Goal: Task Accomplishment & Management: Use online tool/utility

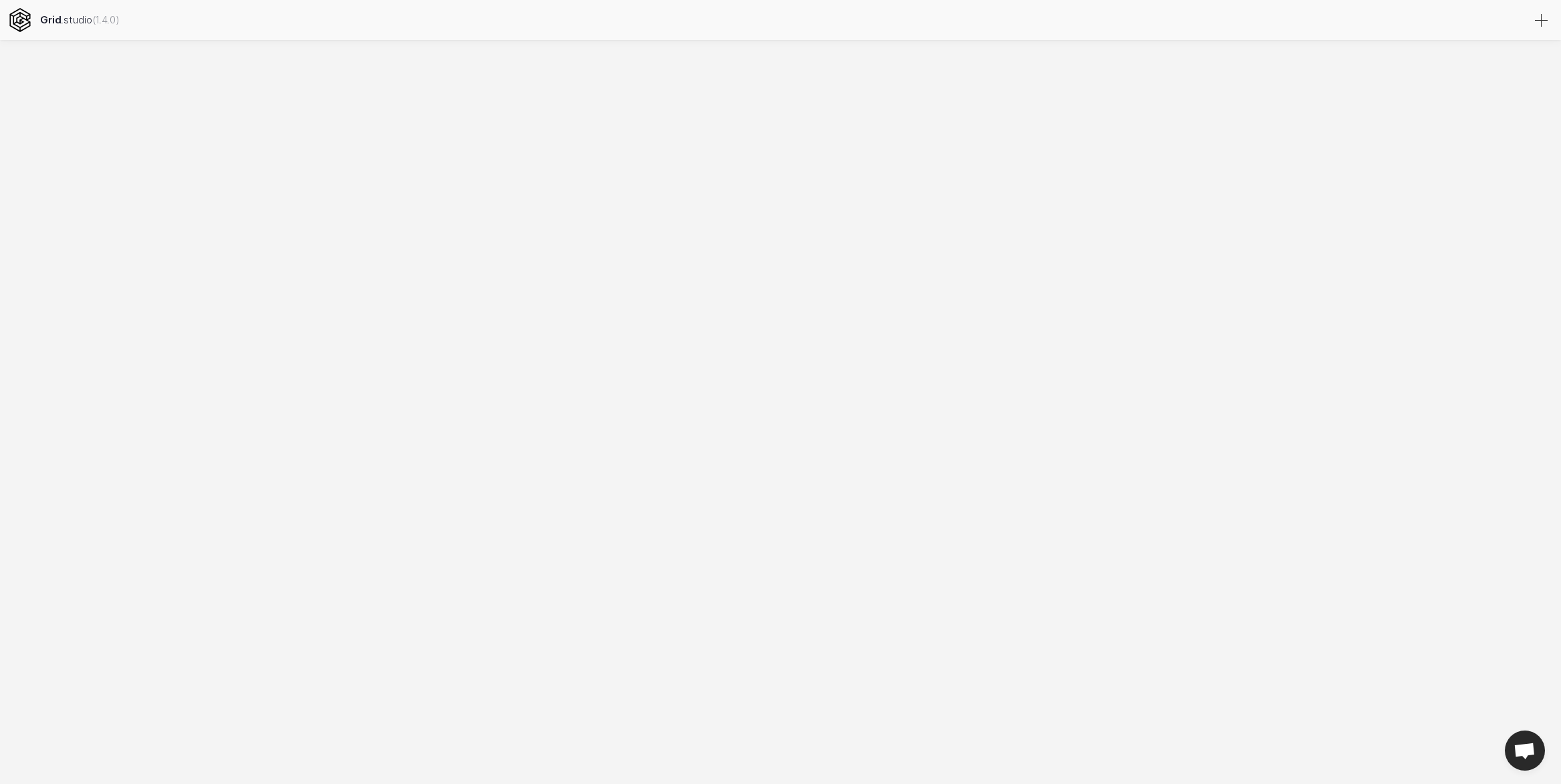
select select
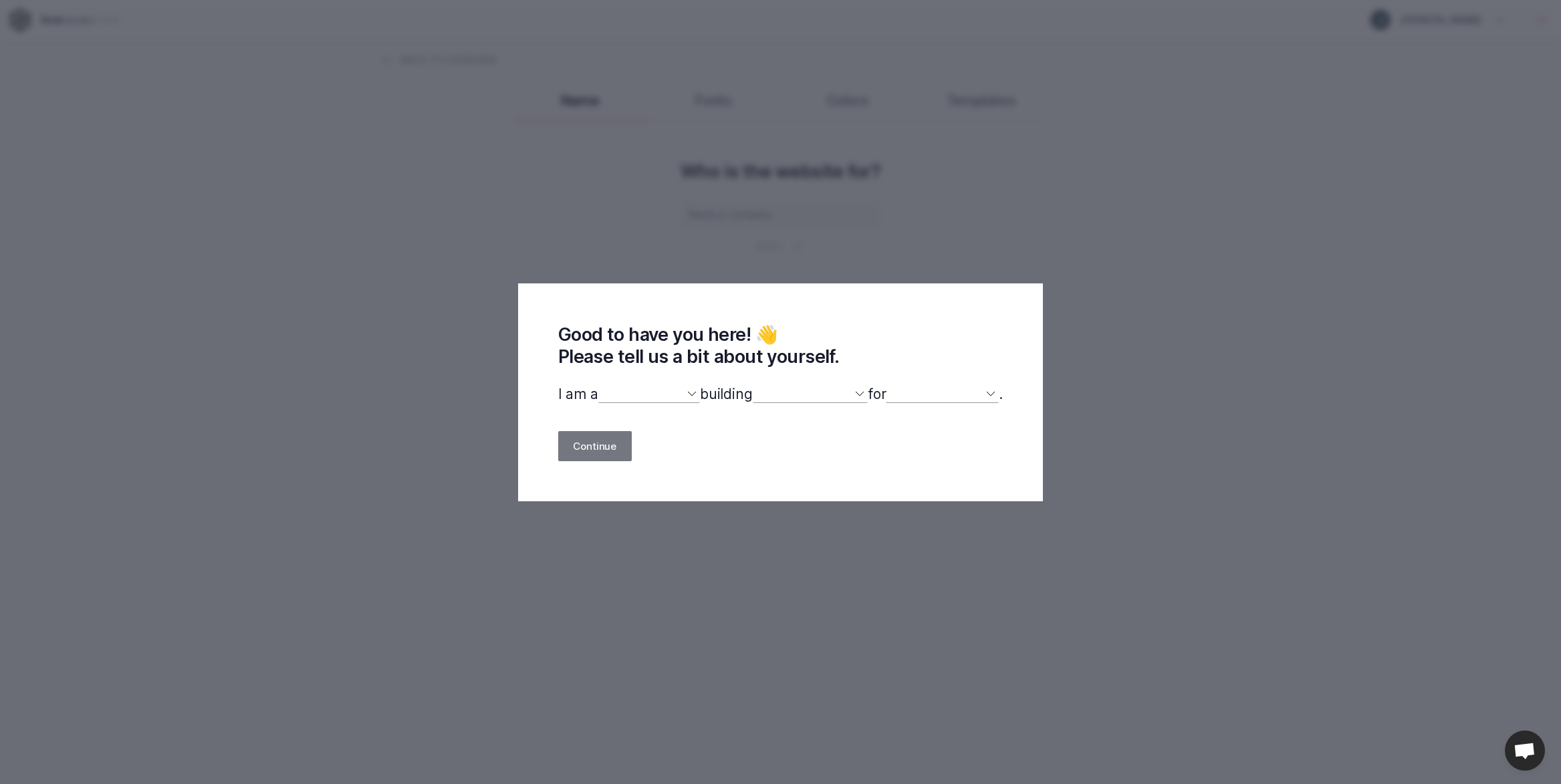
click at [677, 384] on div "Good to have you here! 👋 Please tell us a bit about yourself. I am a designer d…" at bounding box center [780, 392] width 525 height 218
select select "designer"
select select
select select "website"
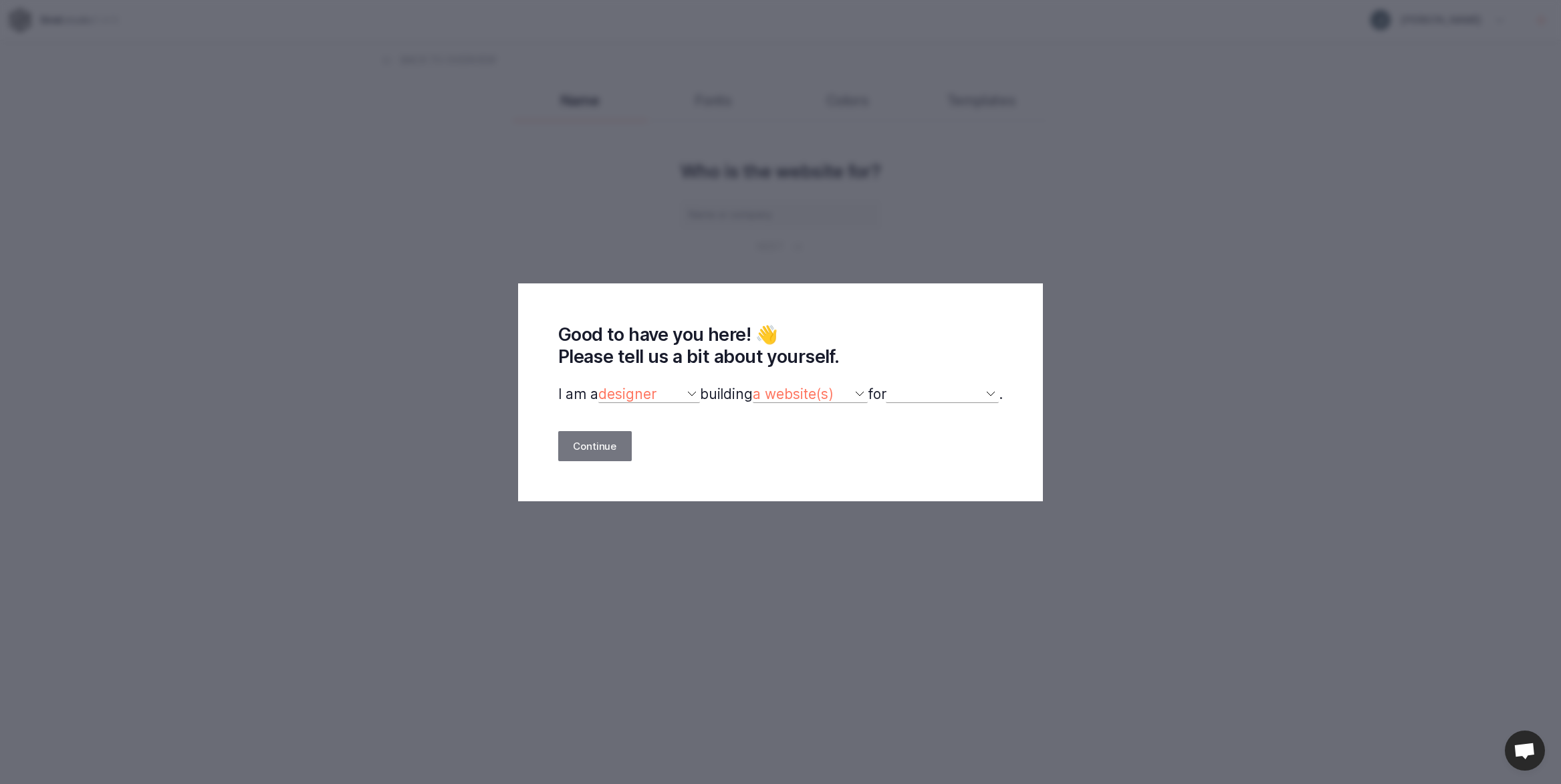
select select
select select "portfolio"
select select "self"
click at [607, 443] on button "Continue" at bounding box center [595, 446] width 74 height 30
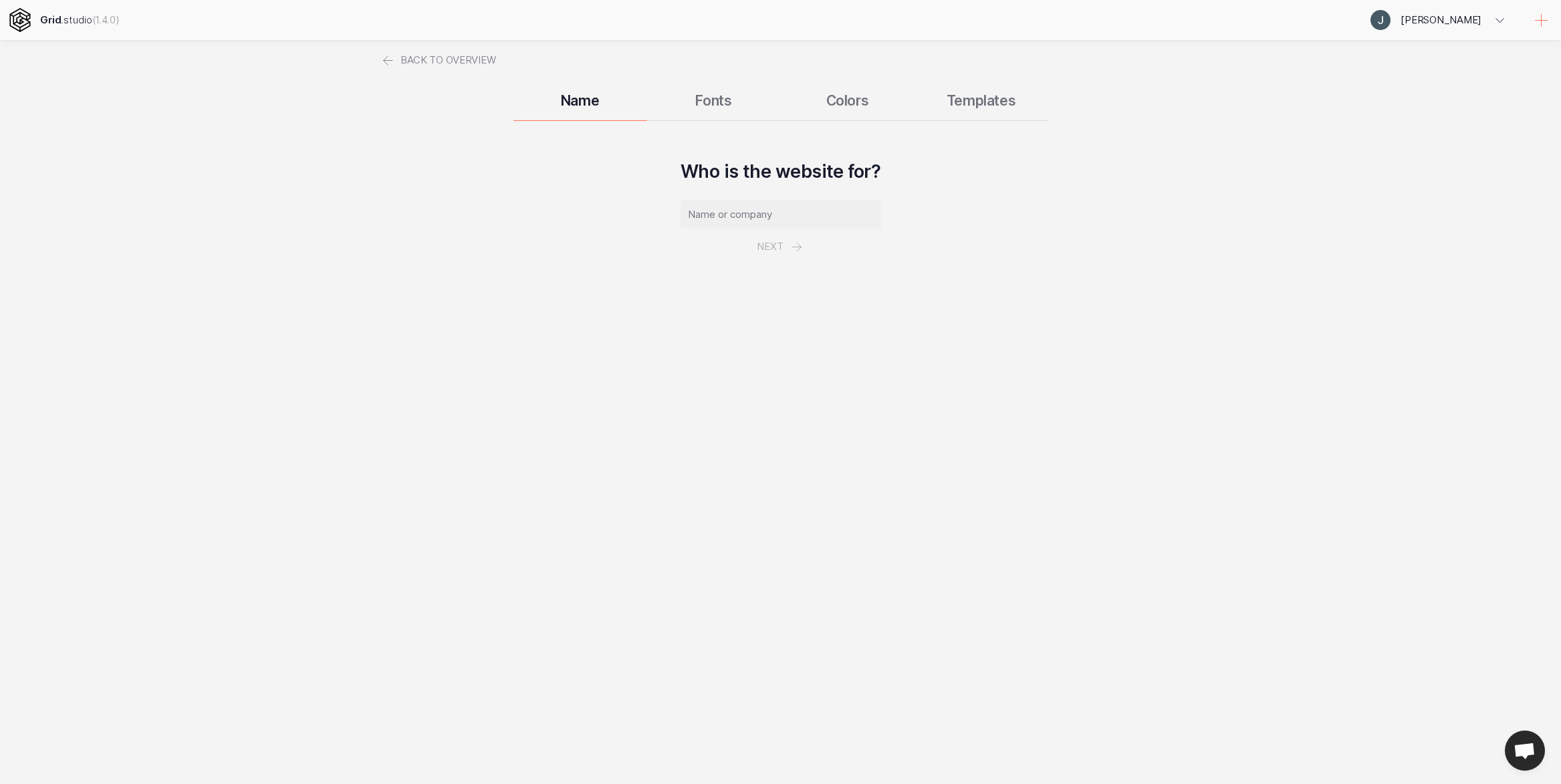
click at [797, 214] on input "text" at bounding box center [780, 214] width 200 height 28
type input "soon"
click at [801, 246] on button "Next" at bounding box center [781, 246] width 78 height 36
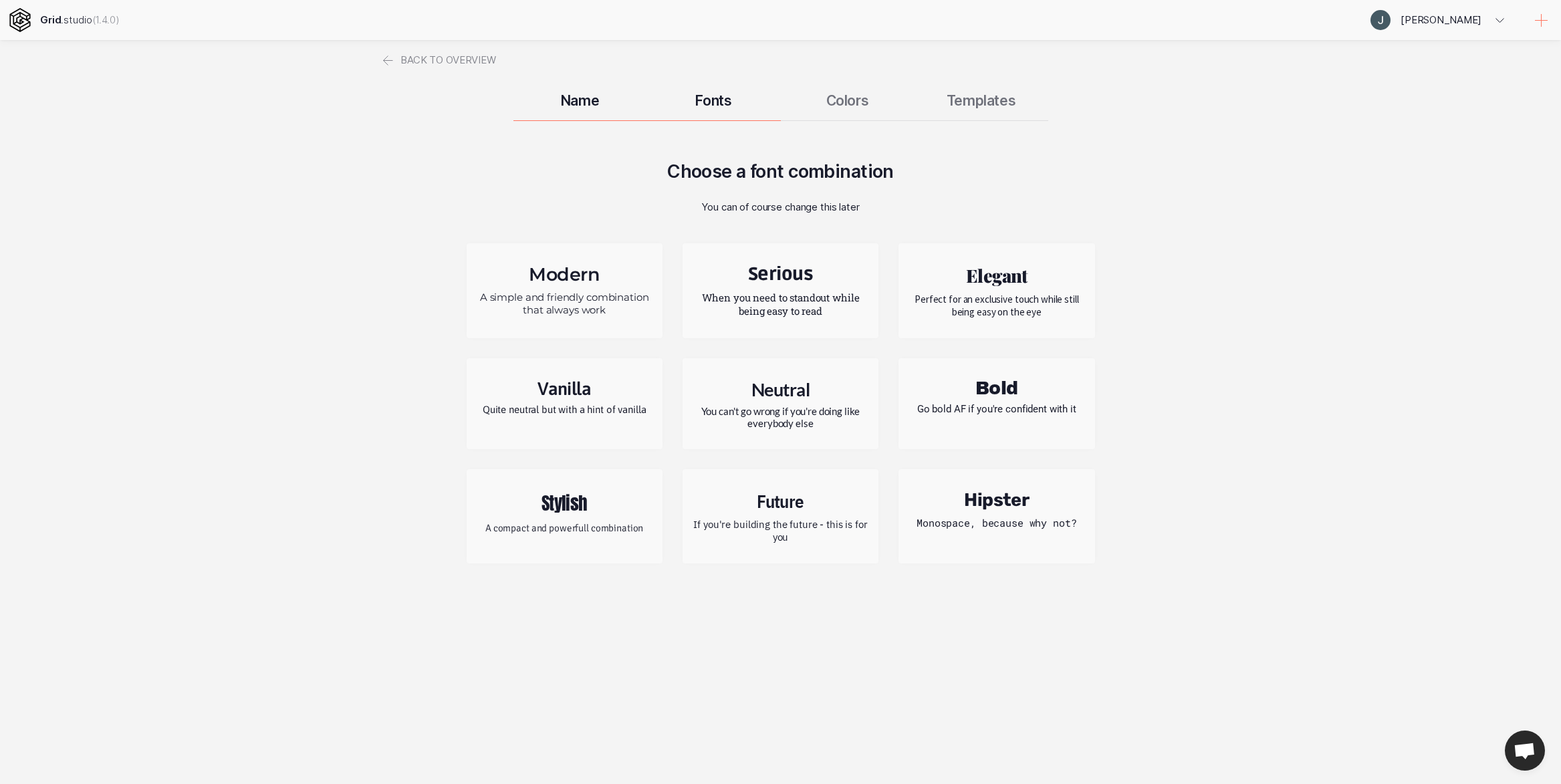
click at [556, 276] on h2 "Modern" at bounding box center [565, 274] width 176 height 22
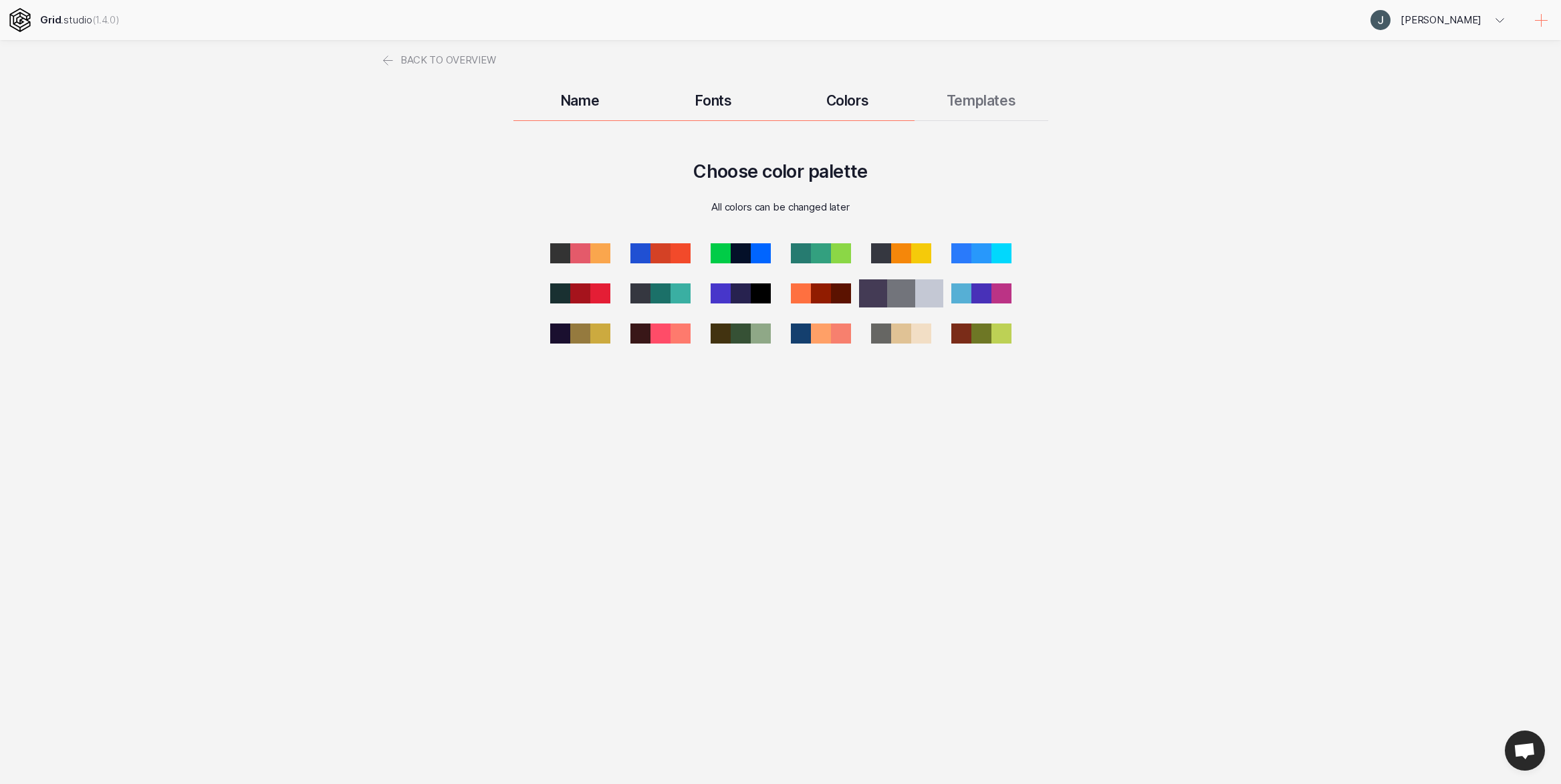
click at [894, 297] on div at bounding box center [902, 294] width 28 height 28
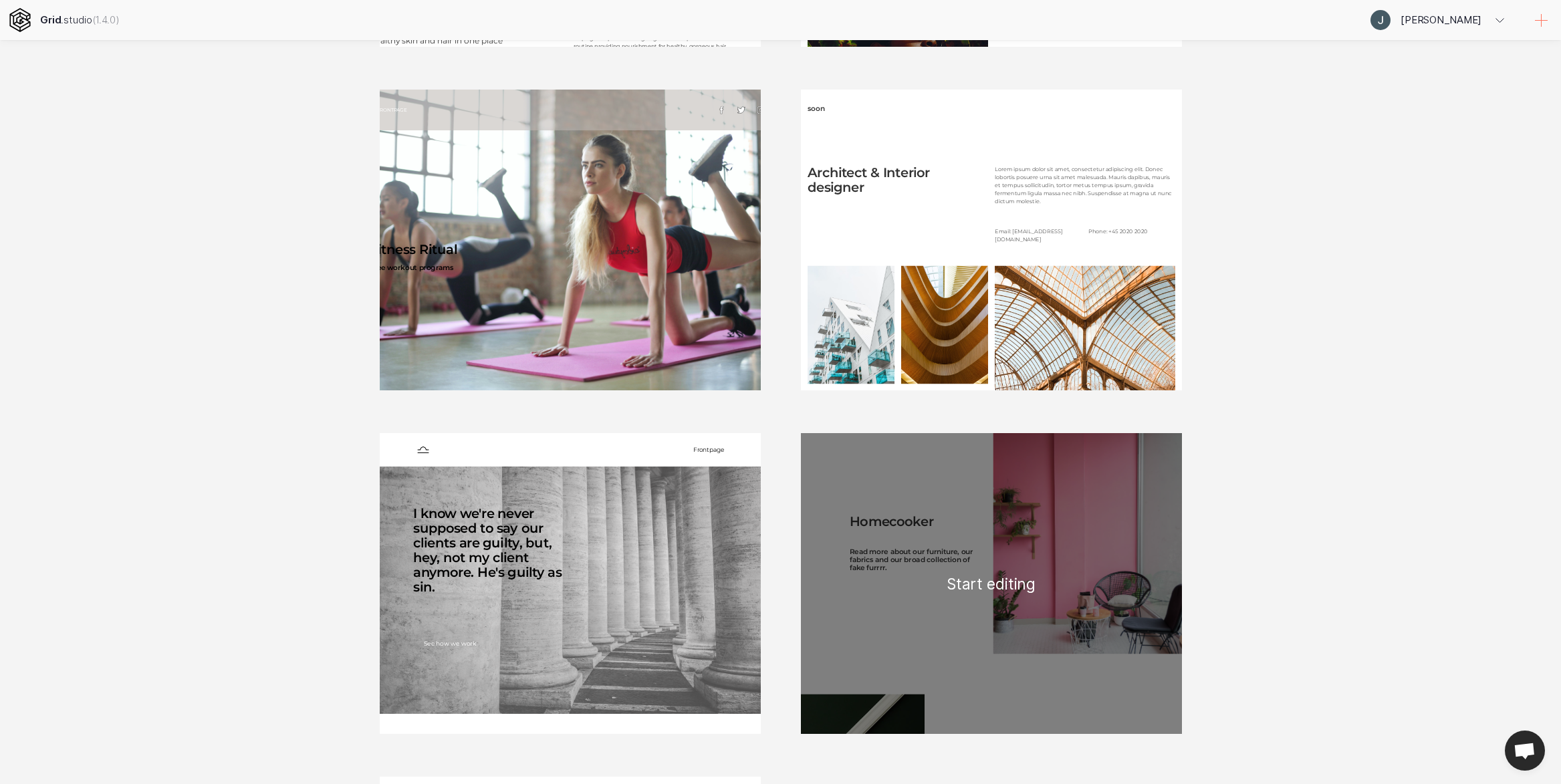
scroll to position [663, 0]
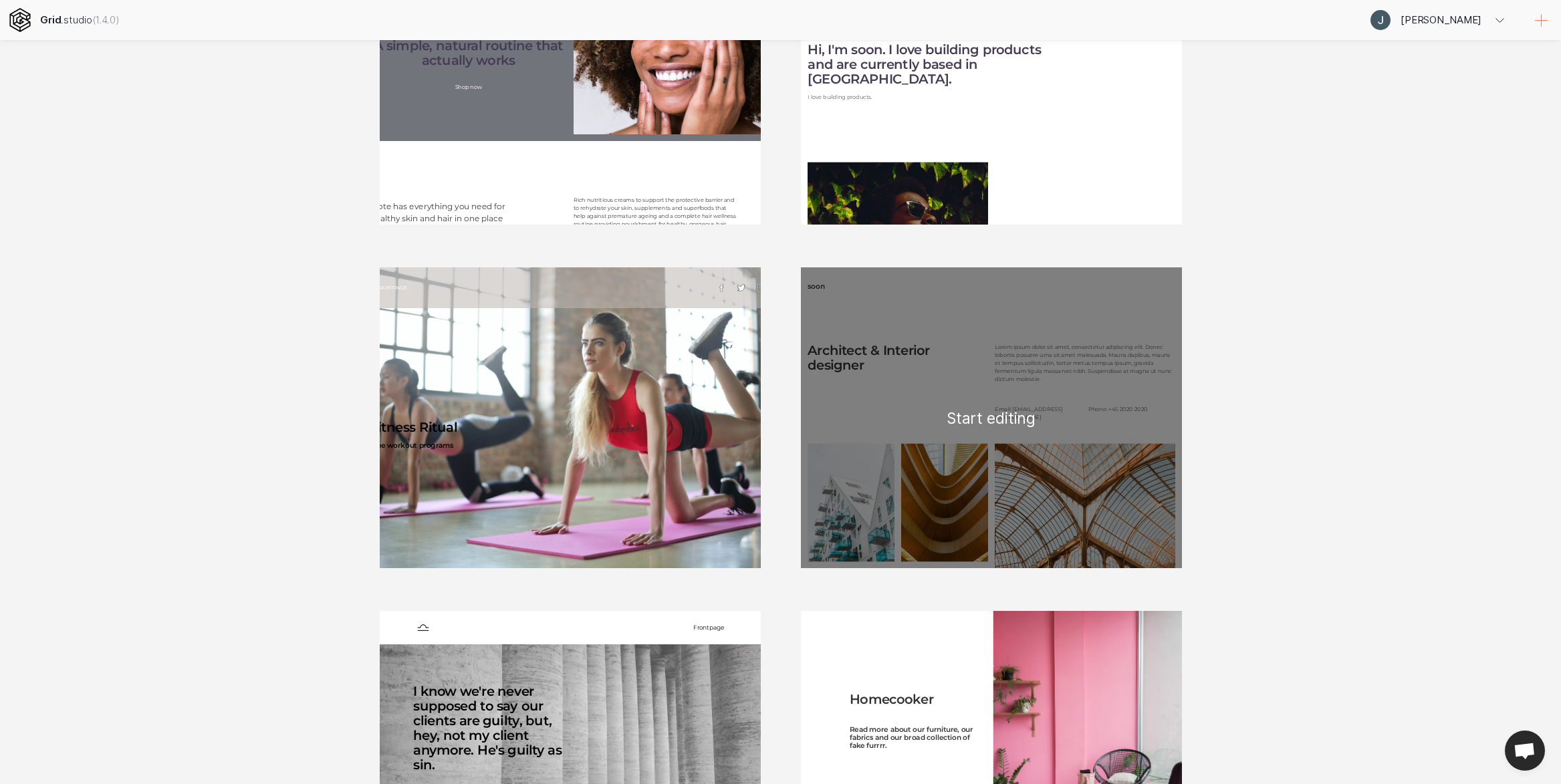
click at [1047, 293] on div "soon Architect & Interior designer Lorem ipsum dolor sit amet, consectetur adip…" at bounding box center [991, 417] width 381 height 301
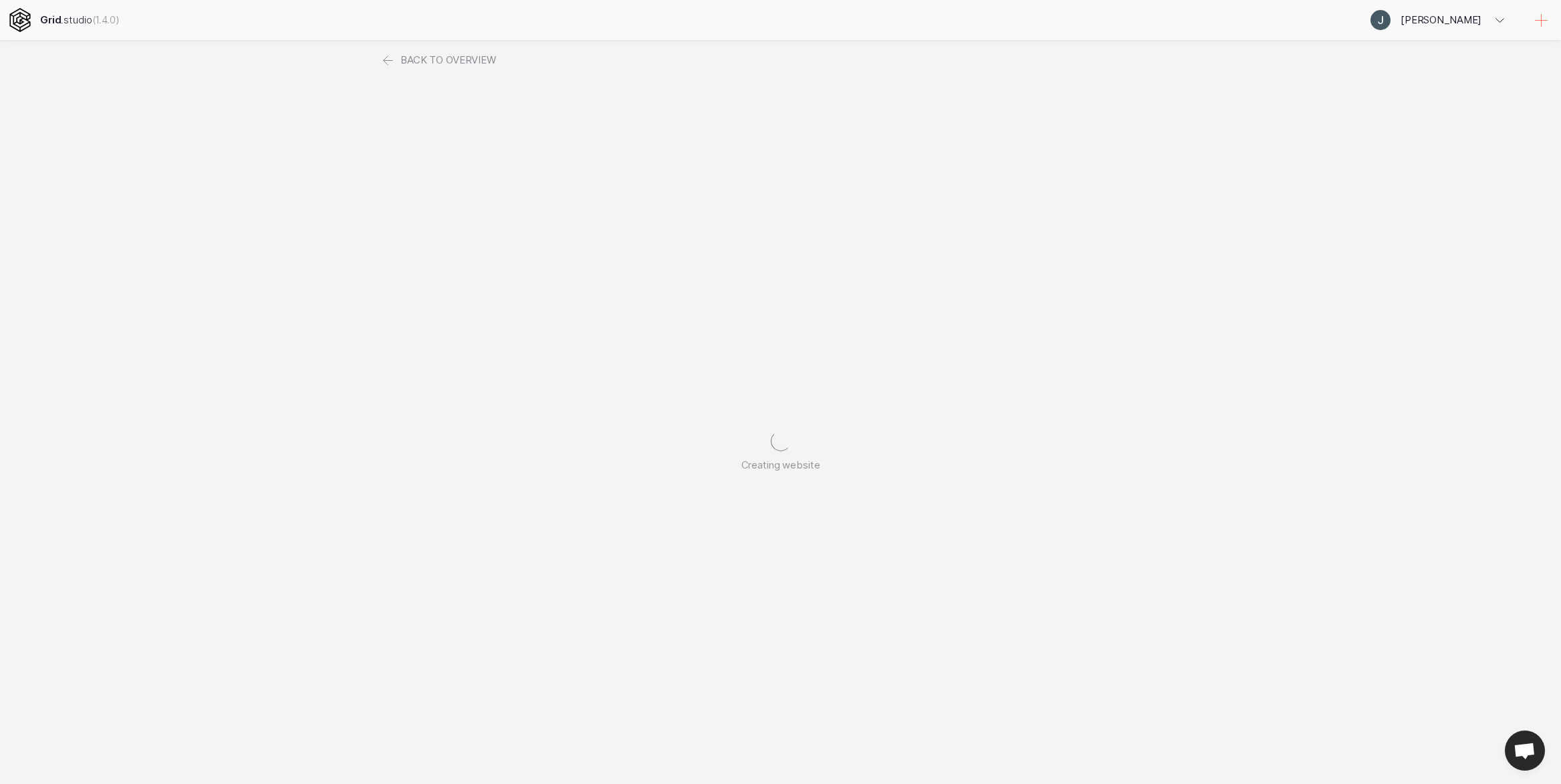
scroll to position [0, 0]
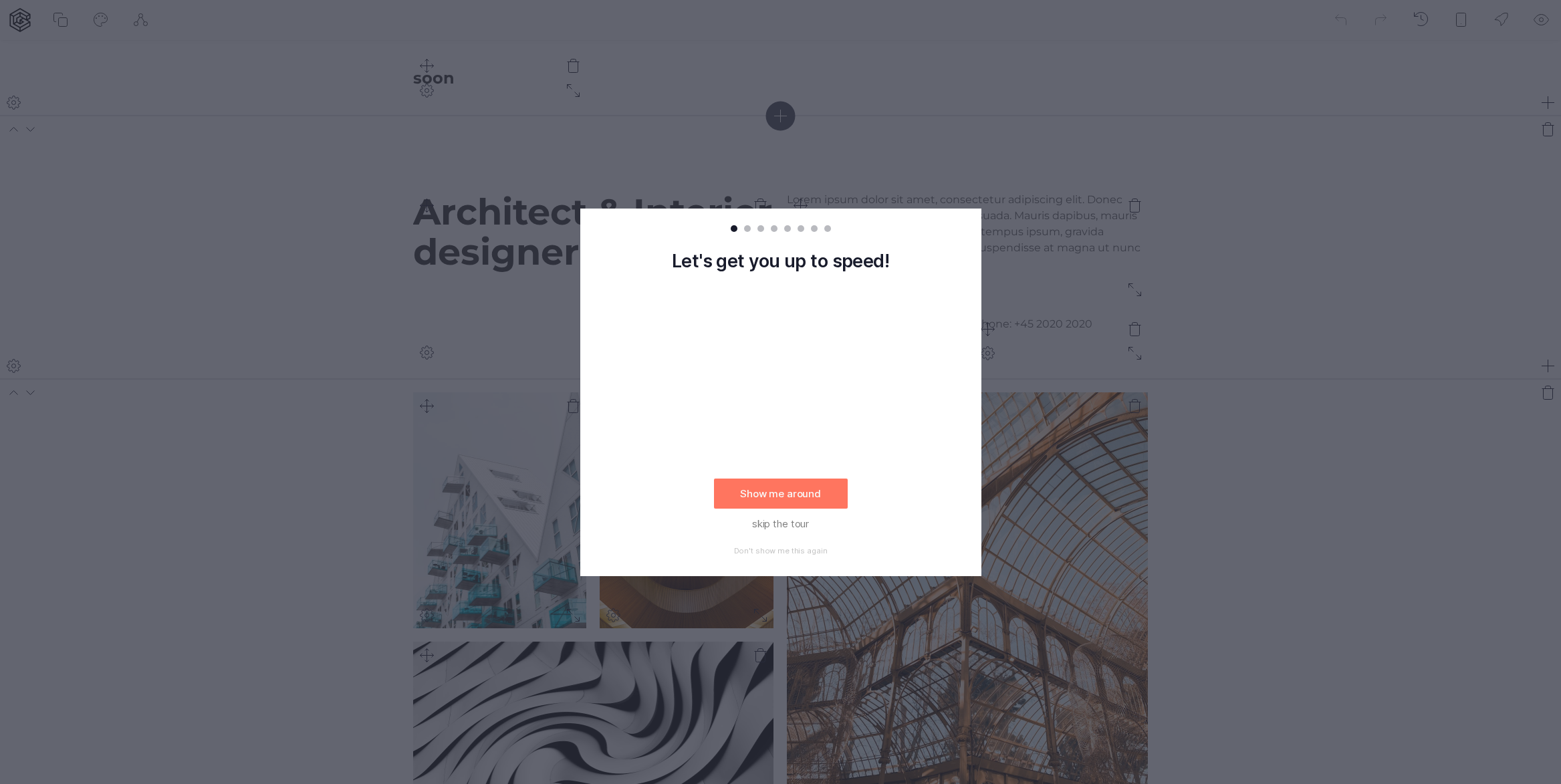
click at [771, 229] on div at bounding box center [774, 229] width 7 height 7
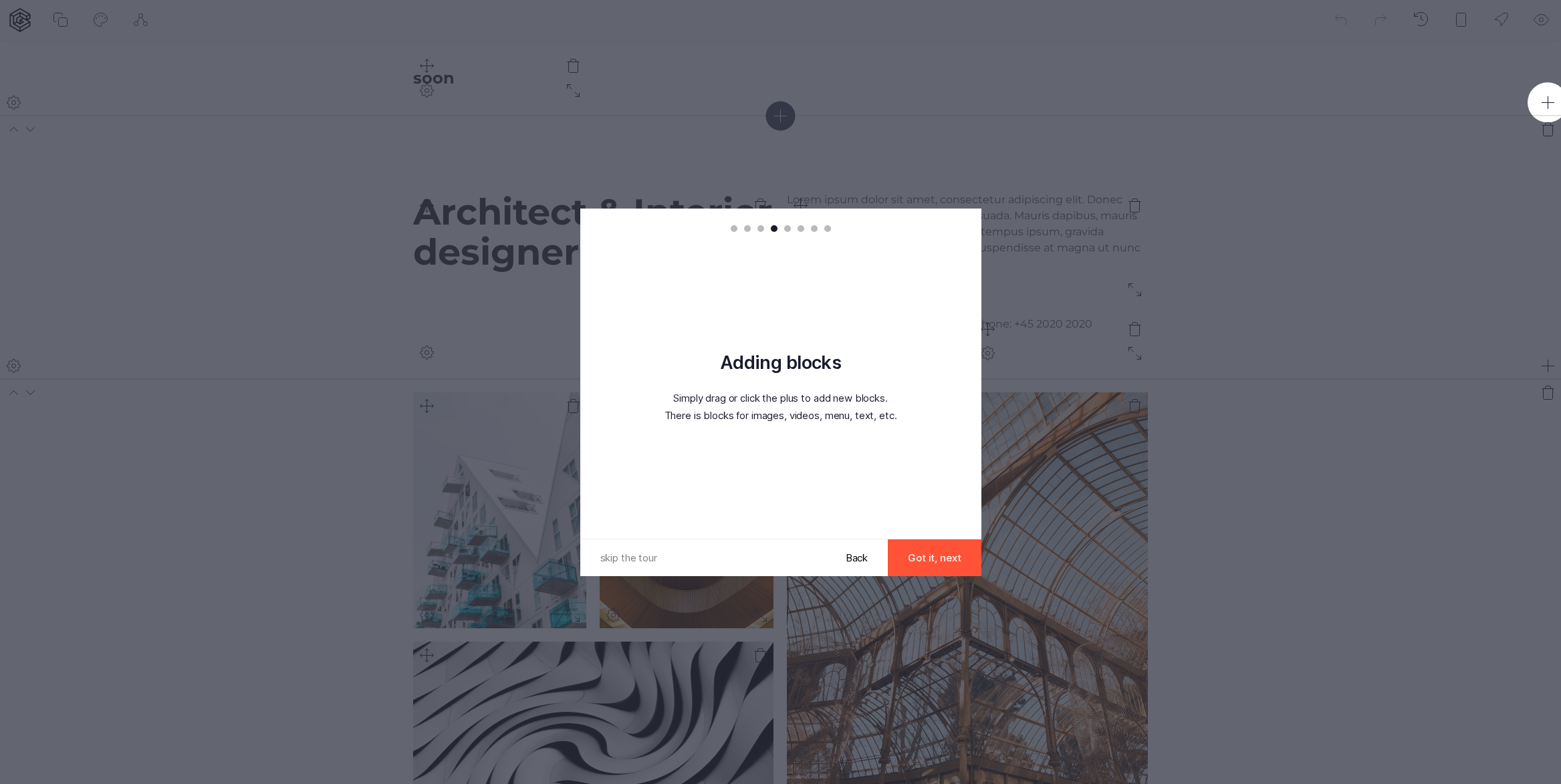
click at [924, 547] on button "Got it, next" at bounding box center [934, 558] width 93 height 37
click at [924, 551] on button "Got it, next" at bounding box center [934, 558] width 93 height 37
click at [923, 554] on button "Got it, next" at bounding box center [934, 558] width 93 height 37
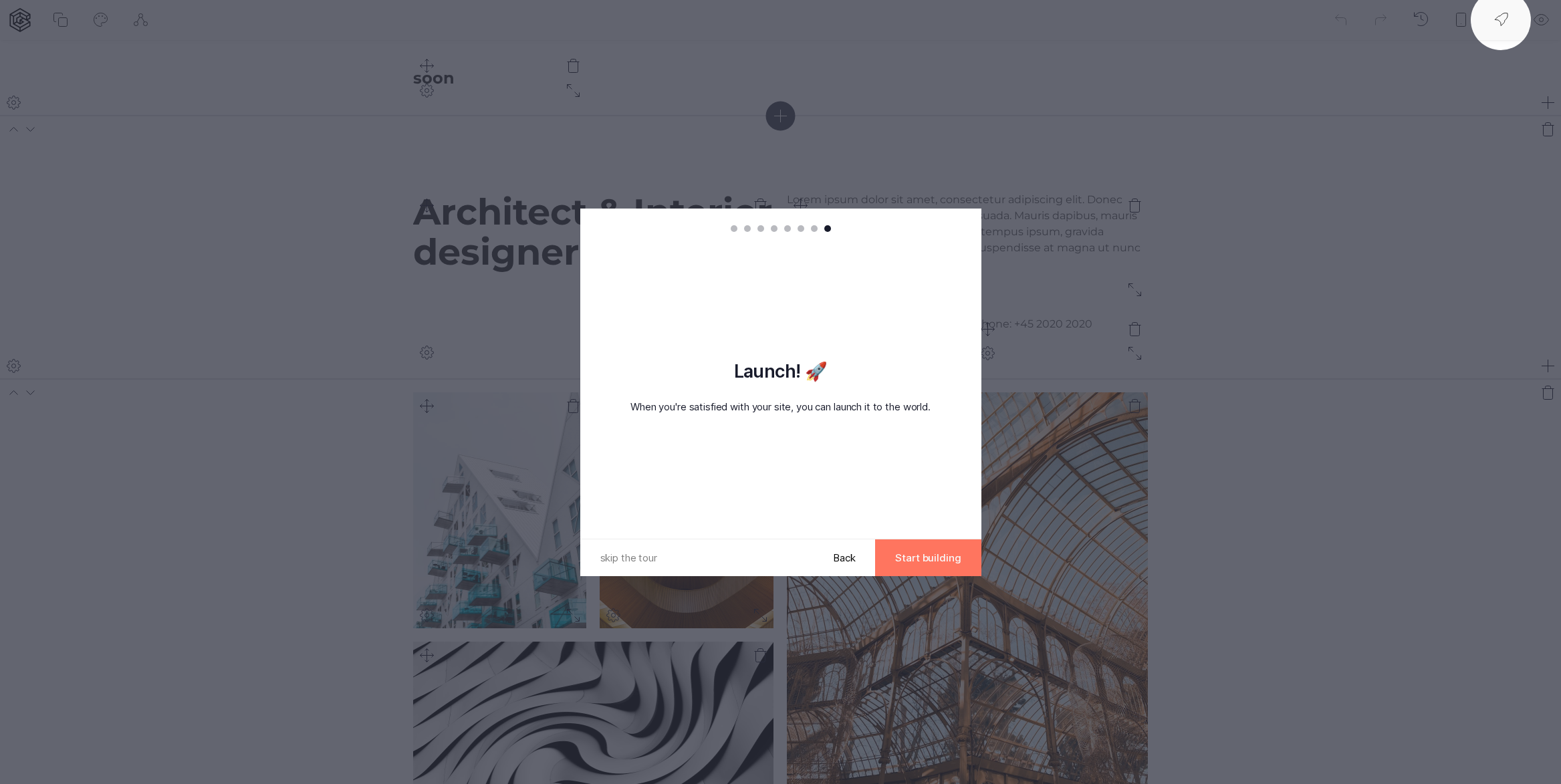
click at [923, 554] on button "Start building" at bounding box center [928, 558] width 106 height 37
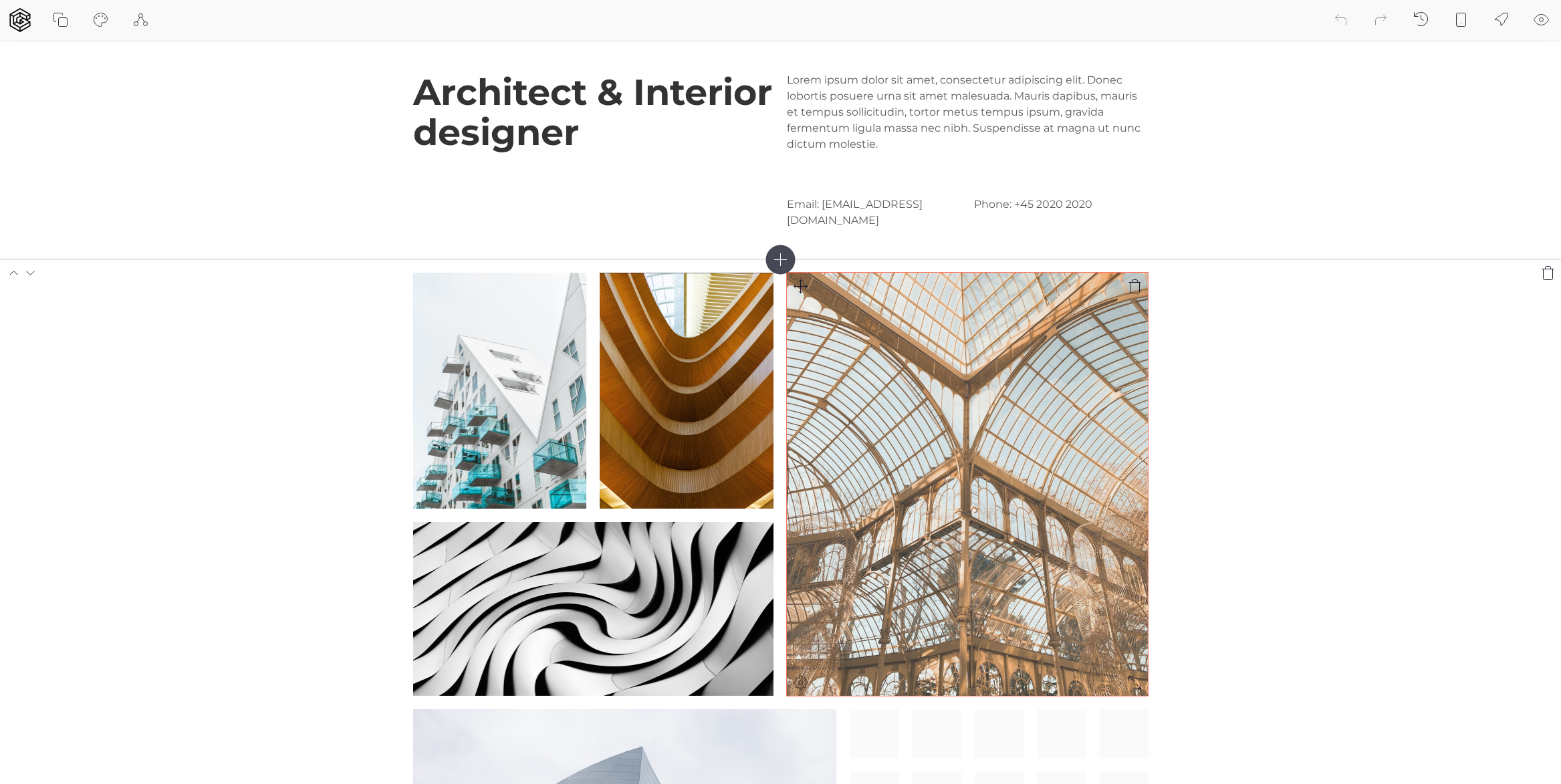
scroll to position [121, 0]
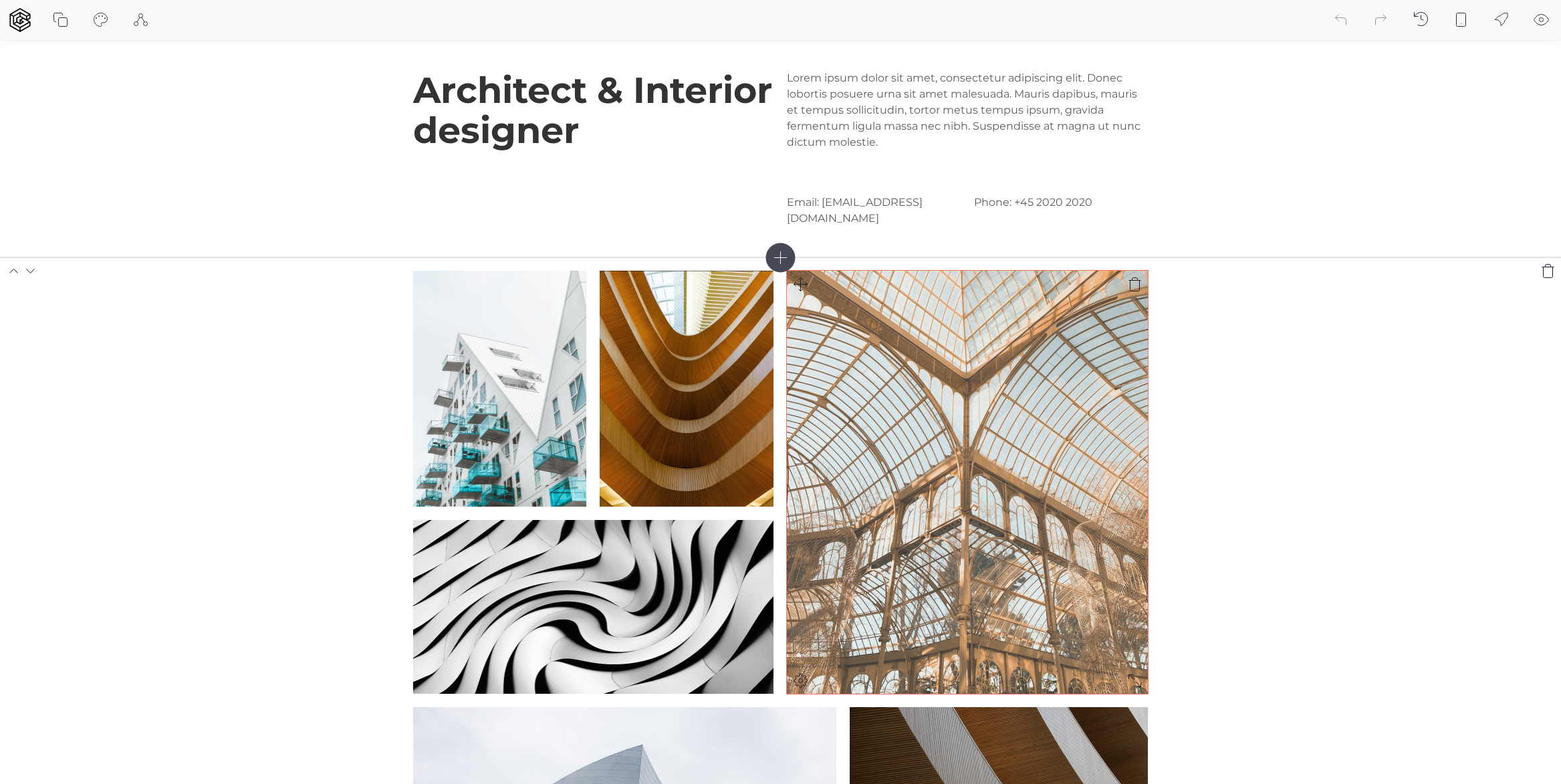
click at [843, 422] on img at bounding box center [967, 482] width 361 height 423
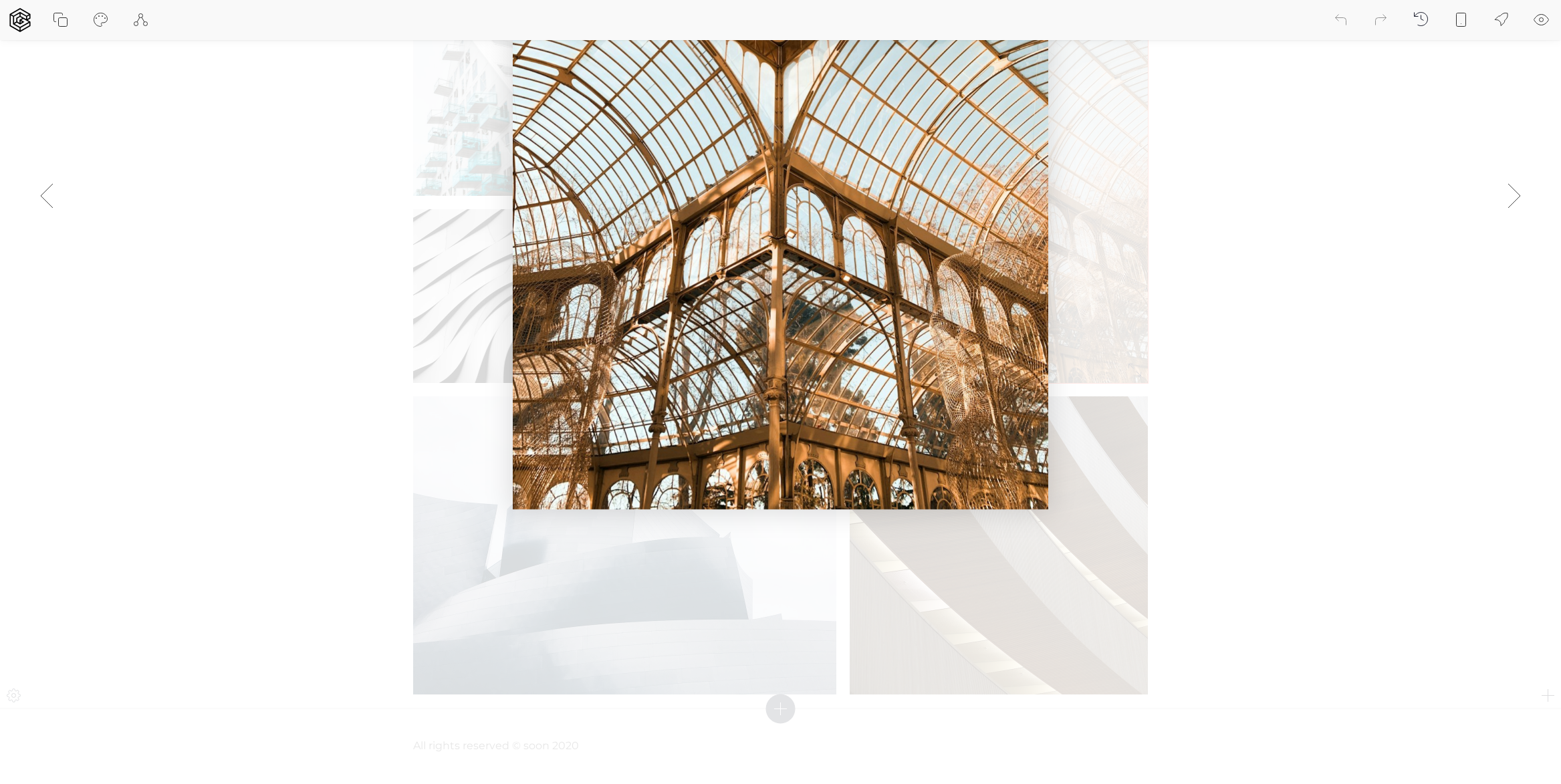
click at [964, 528] on div at bounding box center [780, 196] width 1561 height 1176
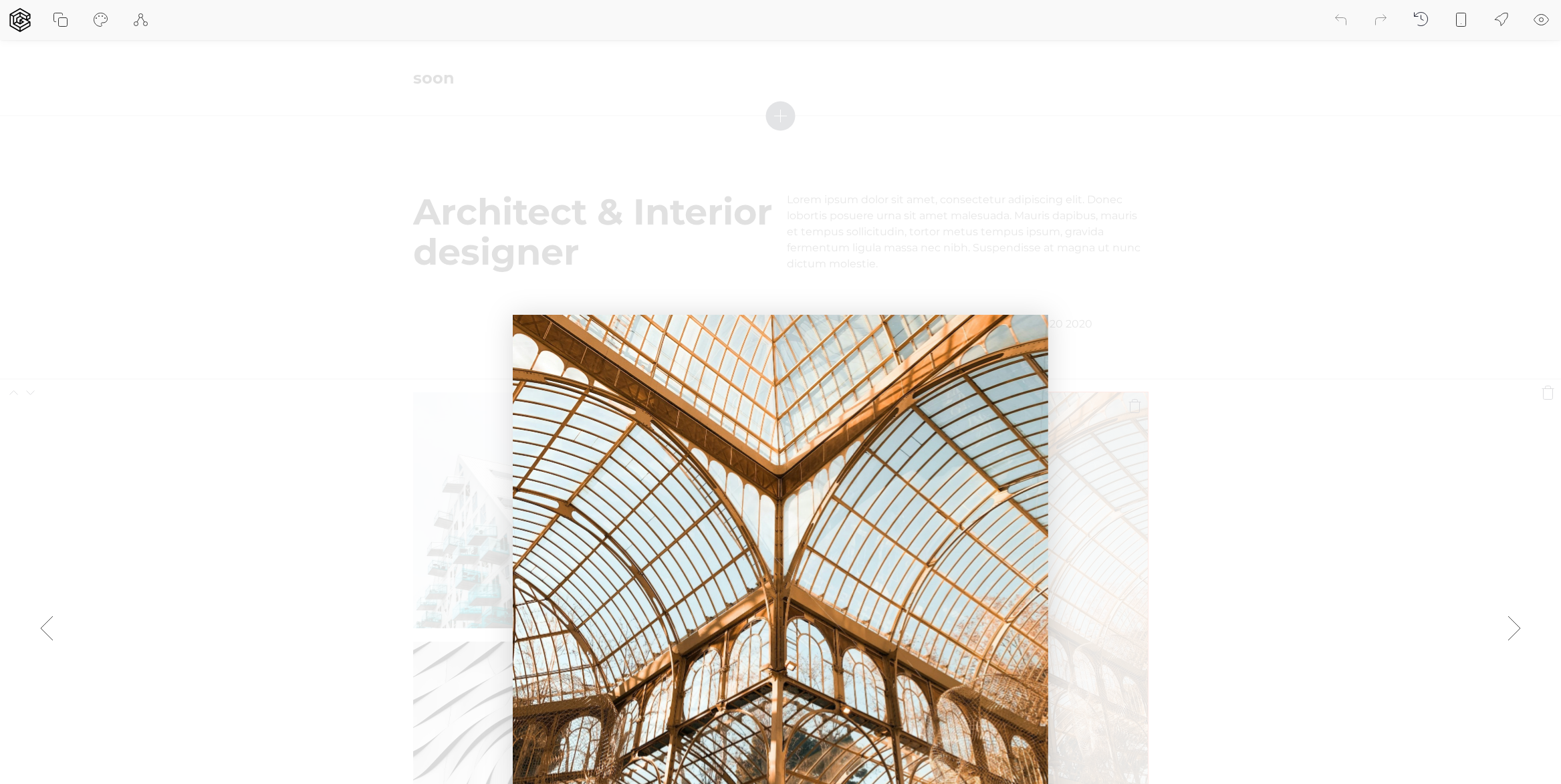
scroll to position [0, 0]
click at [1315, 482] on div at bounding box center [780, 628] width 1561 height 1176
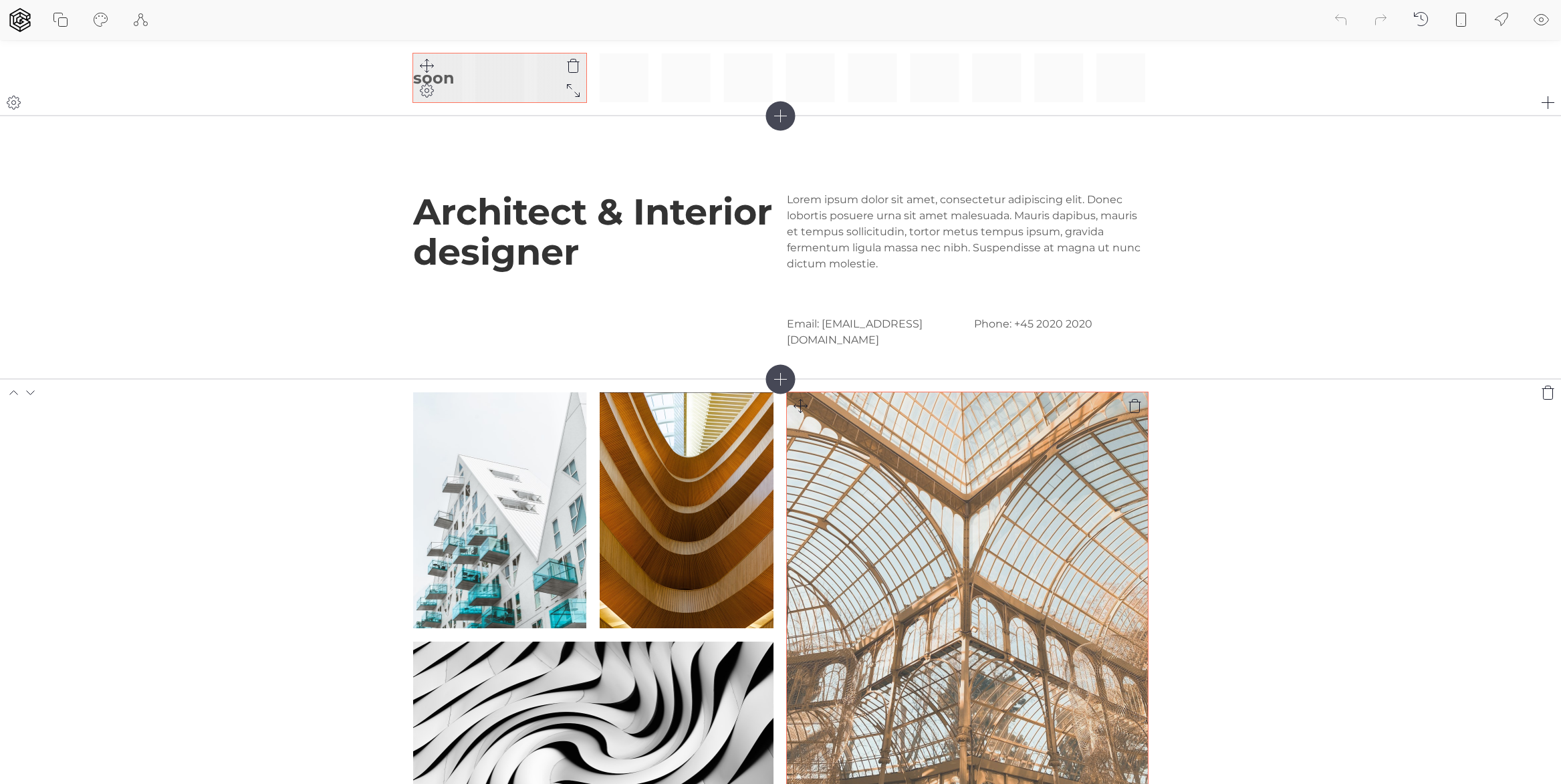
click at [448, 81] on h3 "soon" at bounding box center [499, 78] width 173 height 18
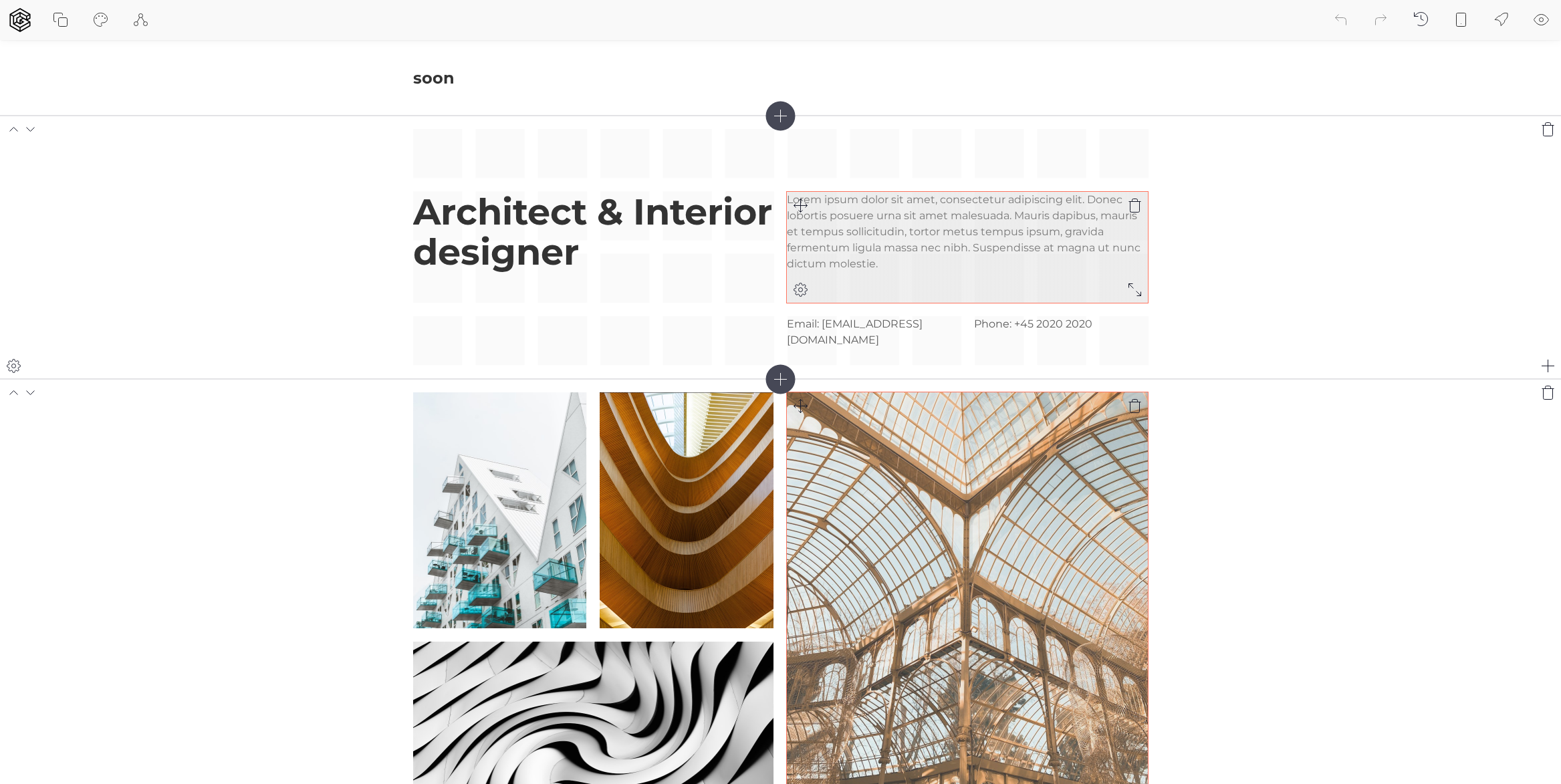
click at [1042, 199] on p "Lorem ipsum dolor sit amet, consectetur adipiscing elit. Donec lobortis posuere…" at bounding box center [967, 232] width 361 height 80
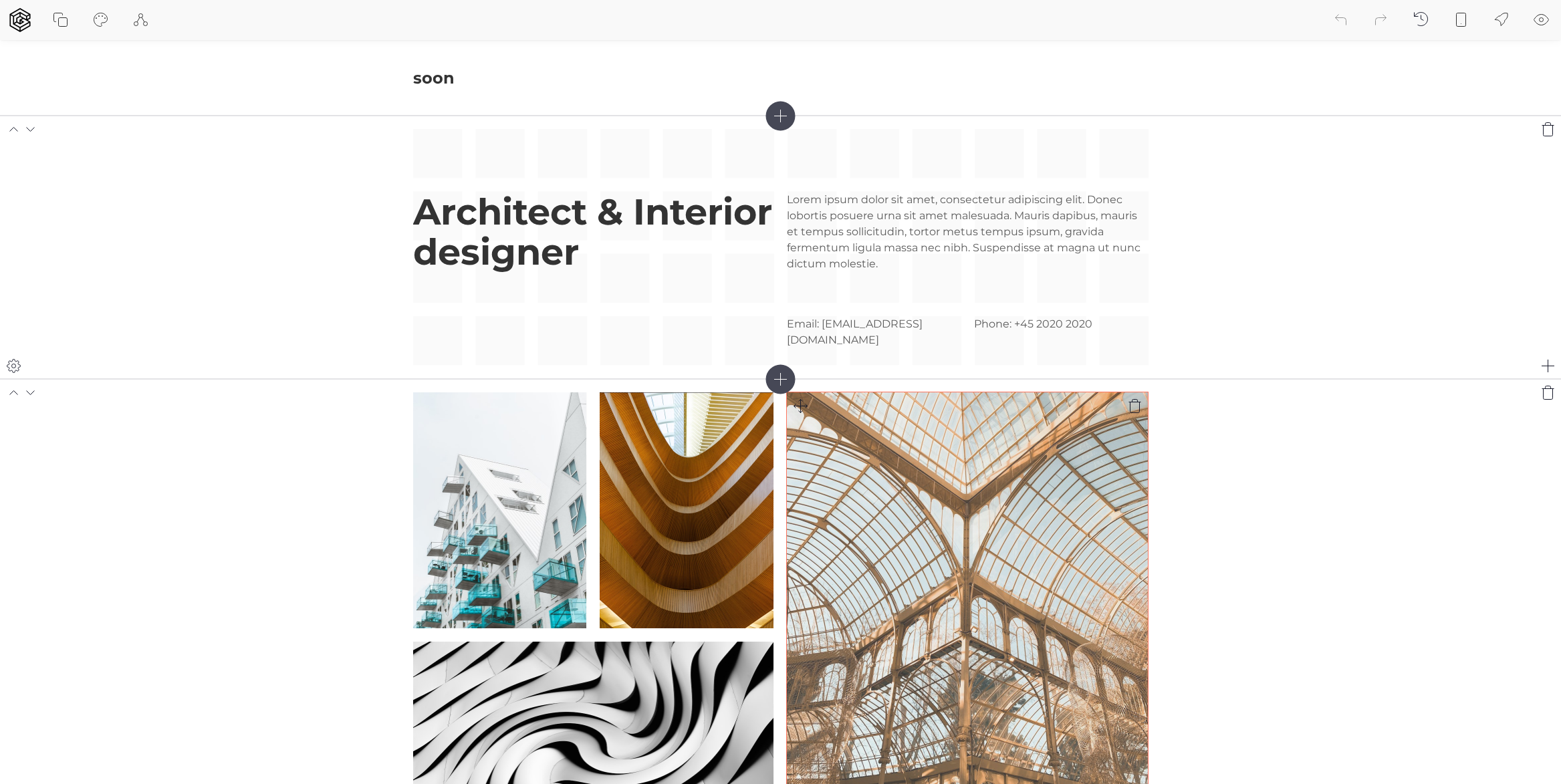
click at [1262, 329] on section "Architect & Interior designer Lorem ipsum dolor sit amet, consectetur adipiscin…" at bounding box center [780, 247] width 1561 height 263
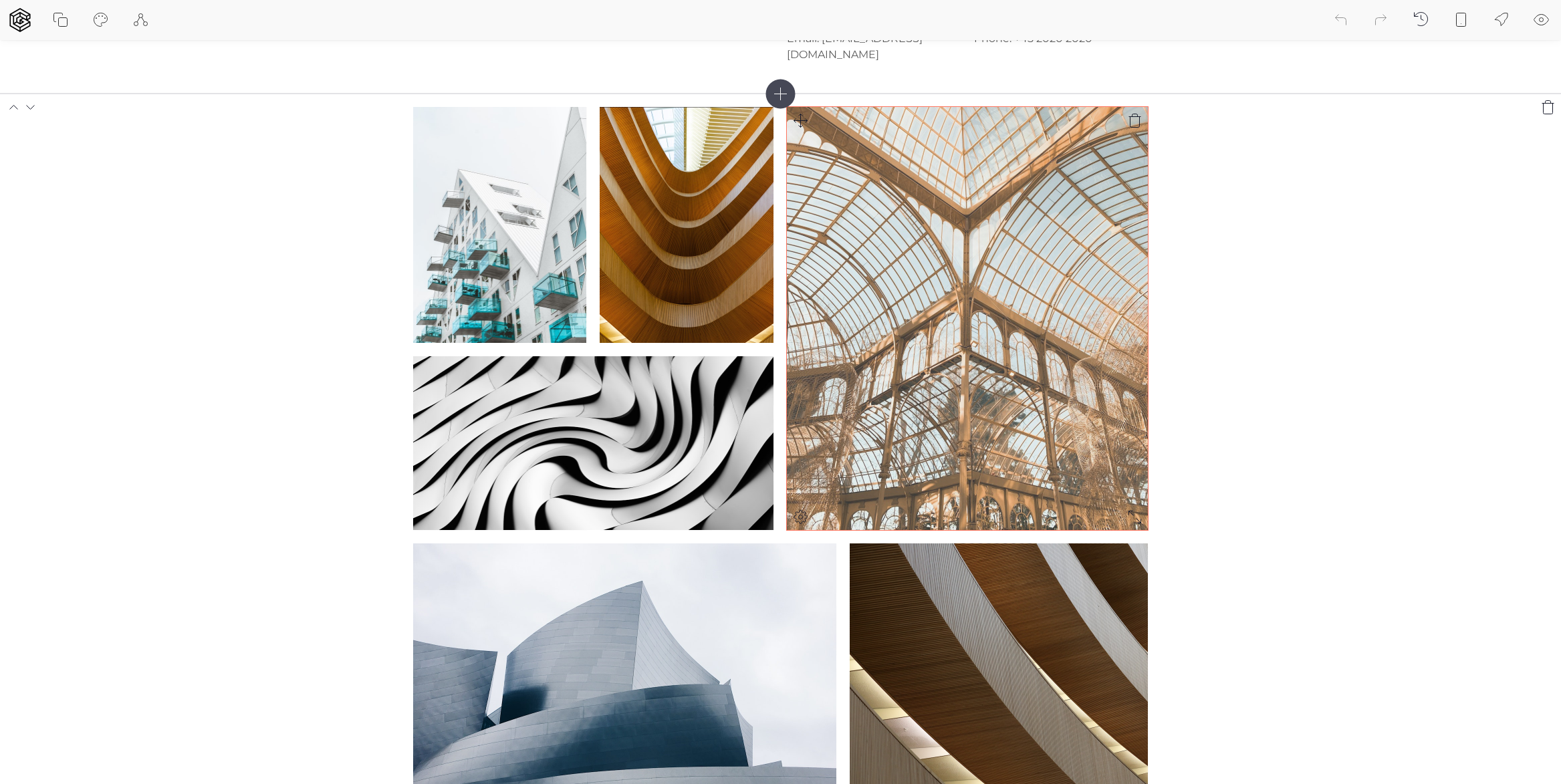
scroll to position [292, 0]
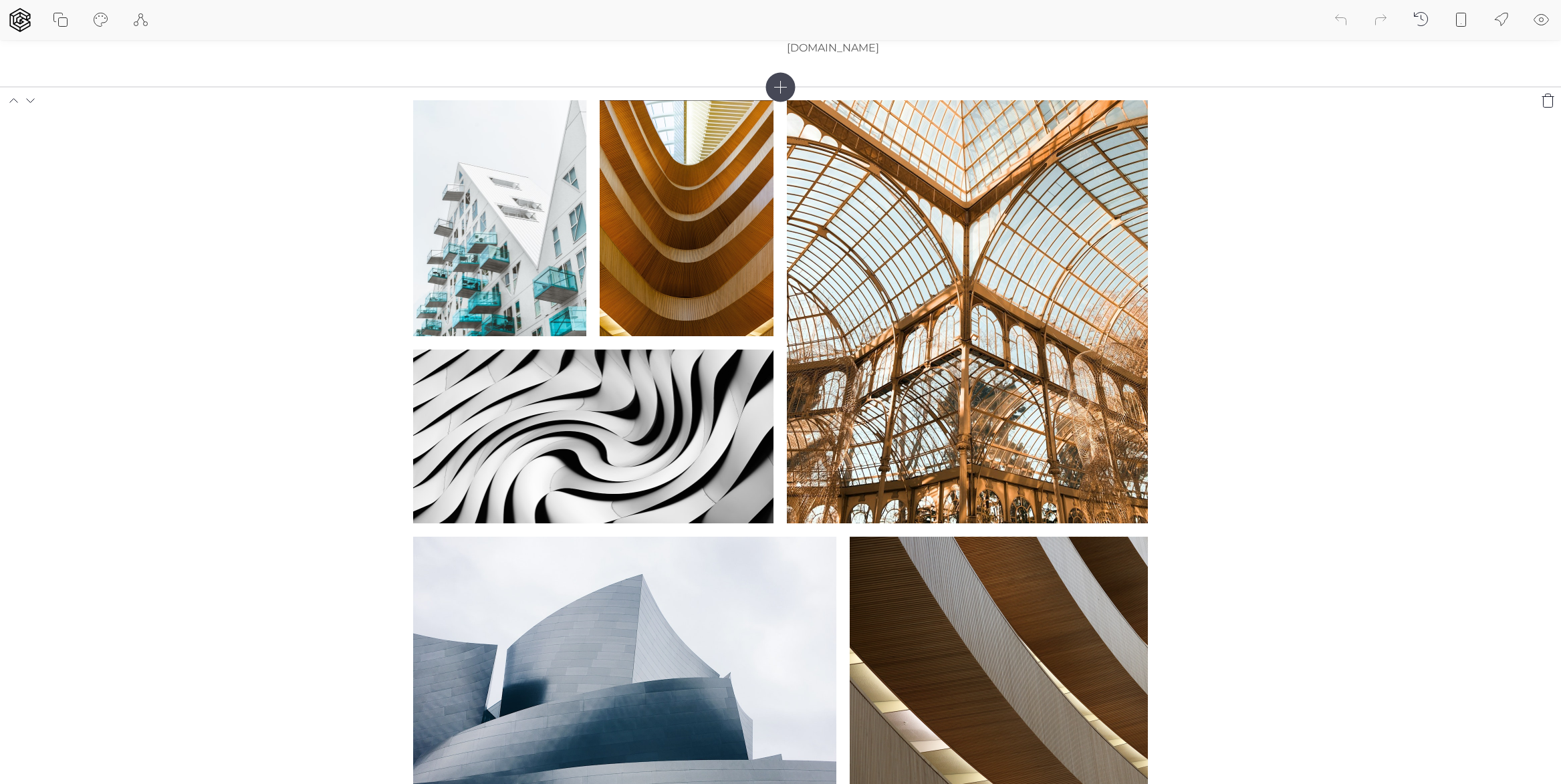
drag, startPoint x: 1014, startPoint y: 297, endPoint x: 1225, endPoint y: 400, distance: 234.8
click at [1225, 400] on section at bounding box center [780, 468] width 1561 height 762
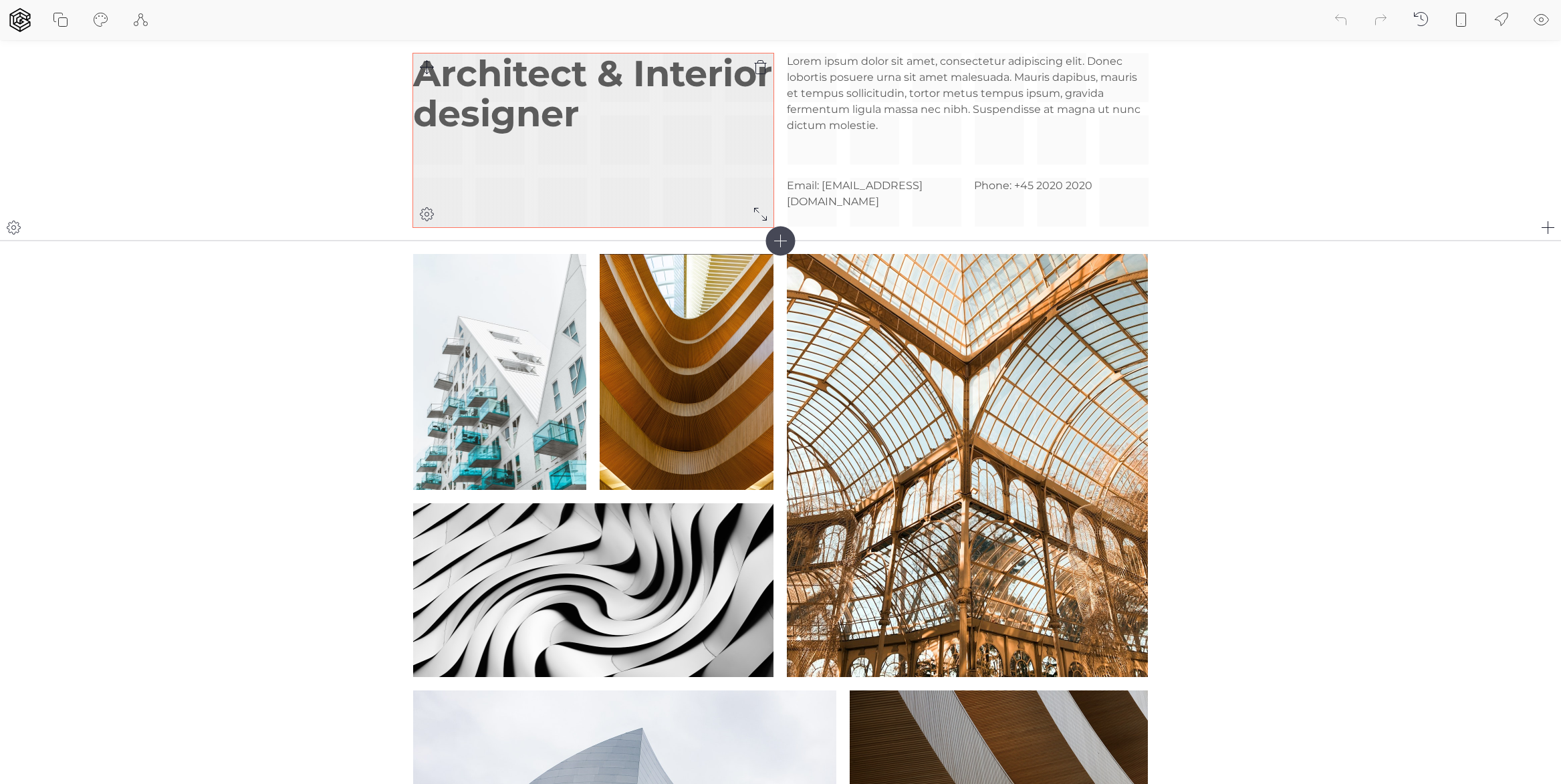
scroll to position [105, 0]
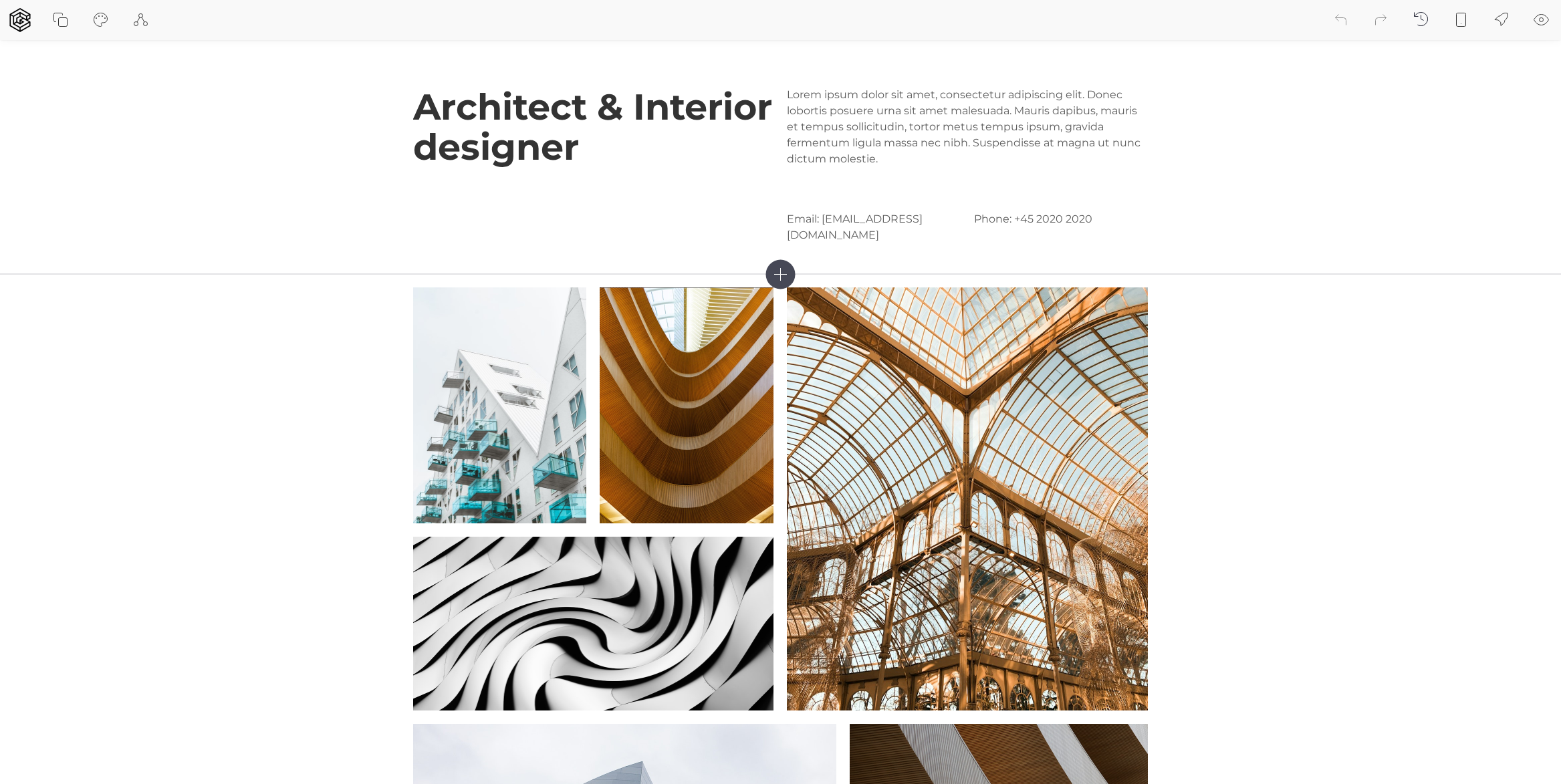
click at [788, 277] on icon at bounding box center [780, 274] width 29 height 29
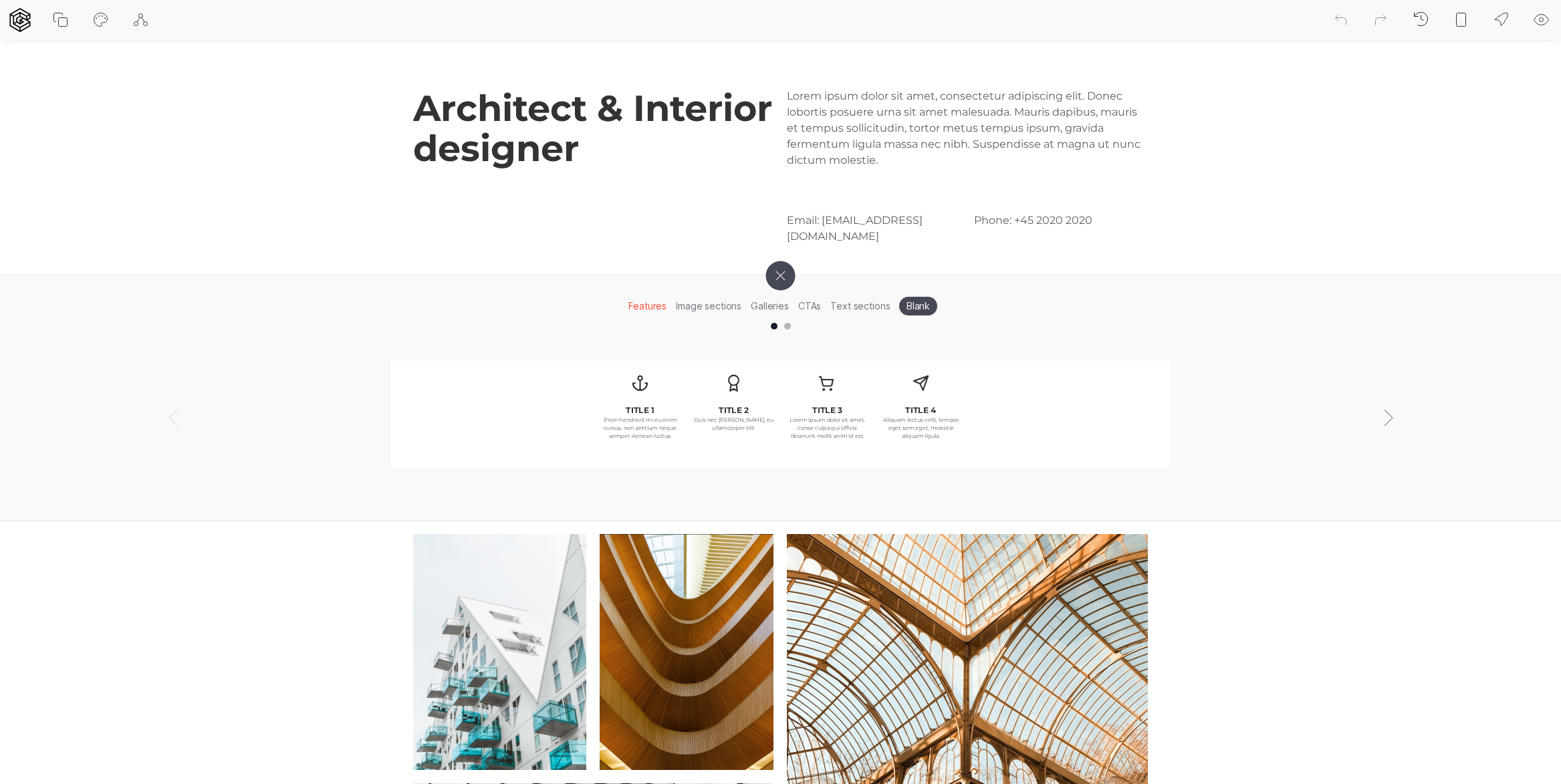
scroll to position [104, 0]
click at [769, 307] on li "Galleries" at bounding box center [770, 306] width 48 height 21
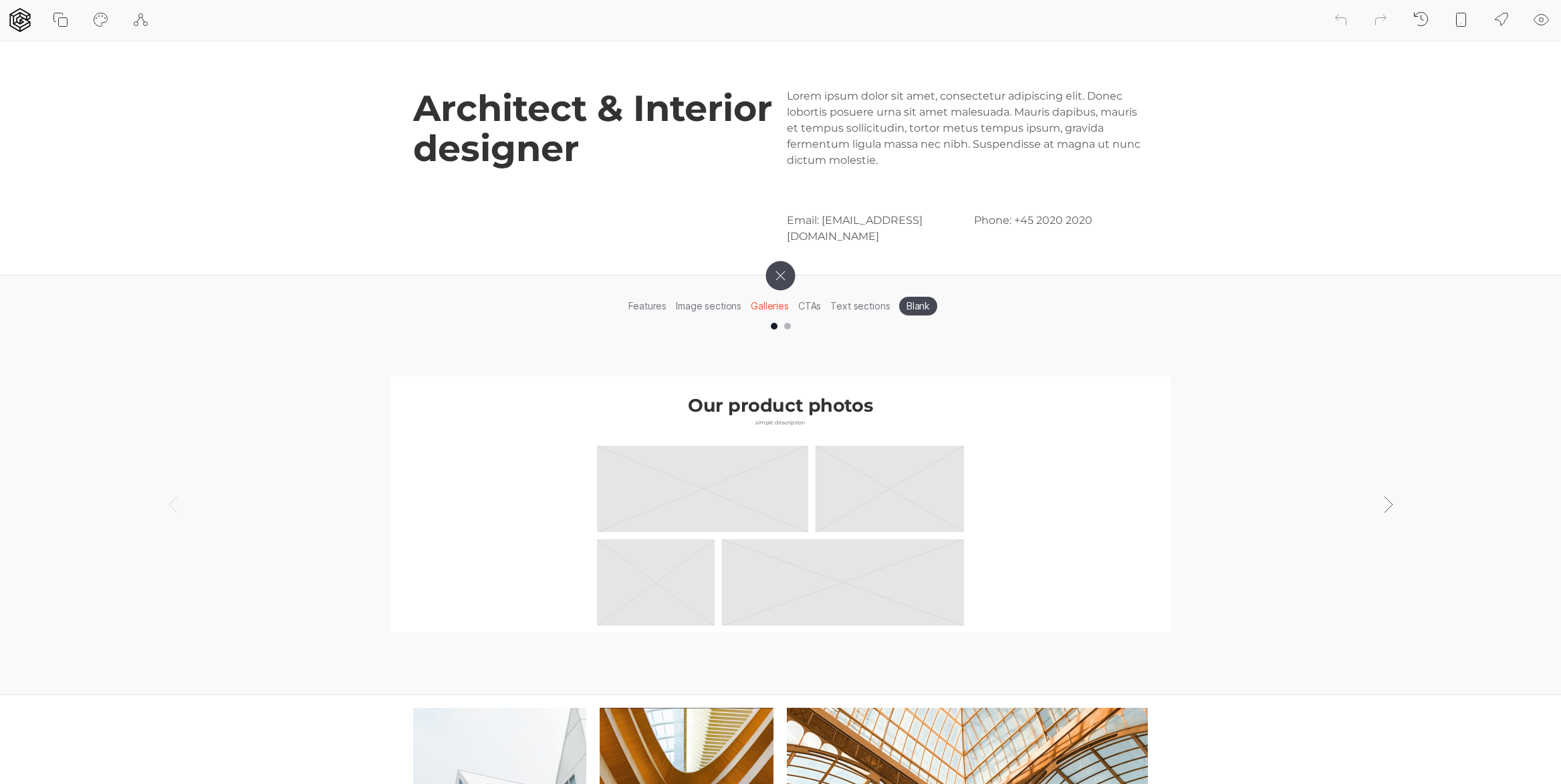
scroll to position [104, 1]
click at [724, 307] on li "Image sections" at bounding box center [708, 306] width 75 height 21
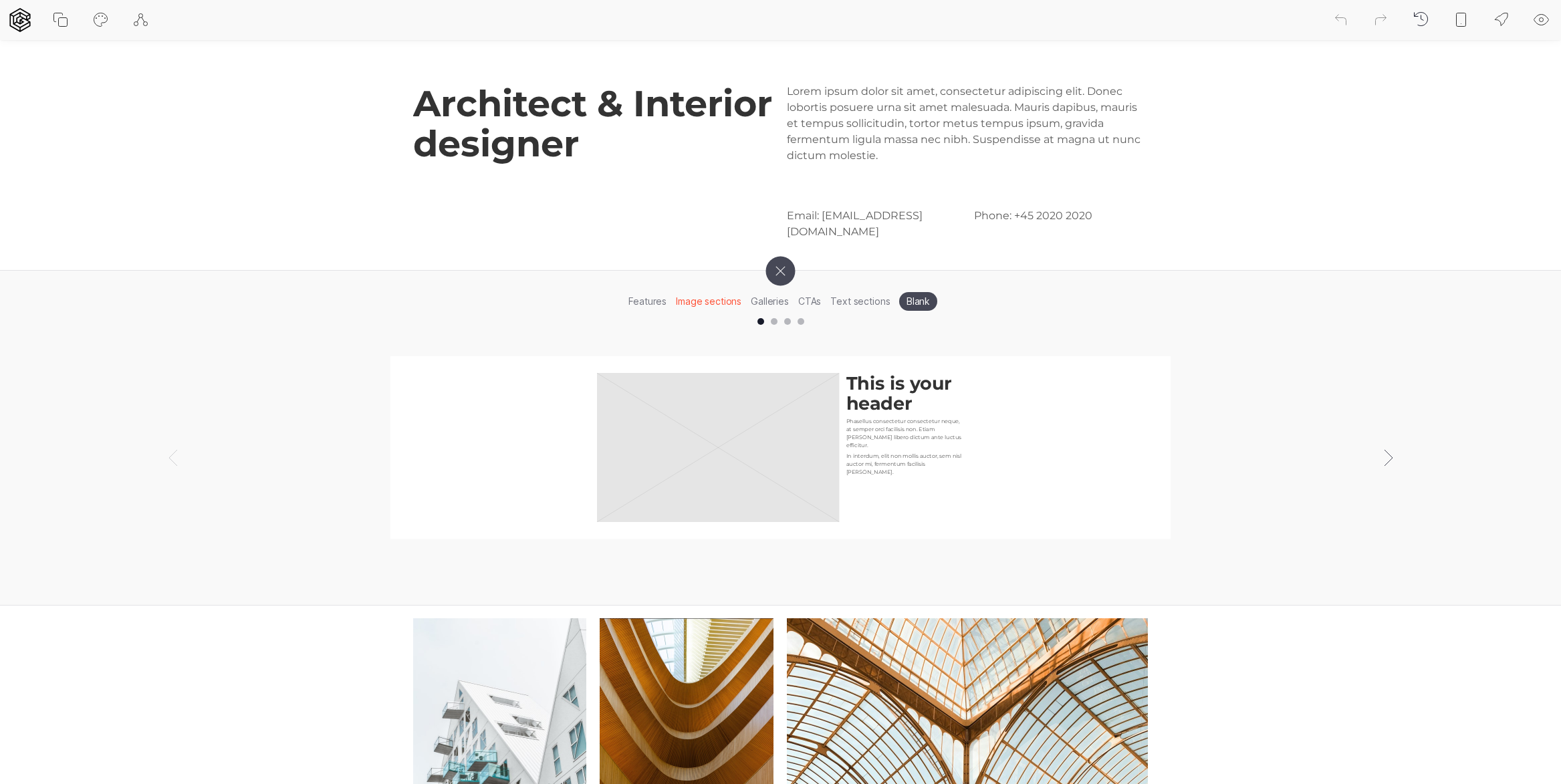
click at [647, 298] on li "Features" at bounding box center [648, 301] width 48 height 21
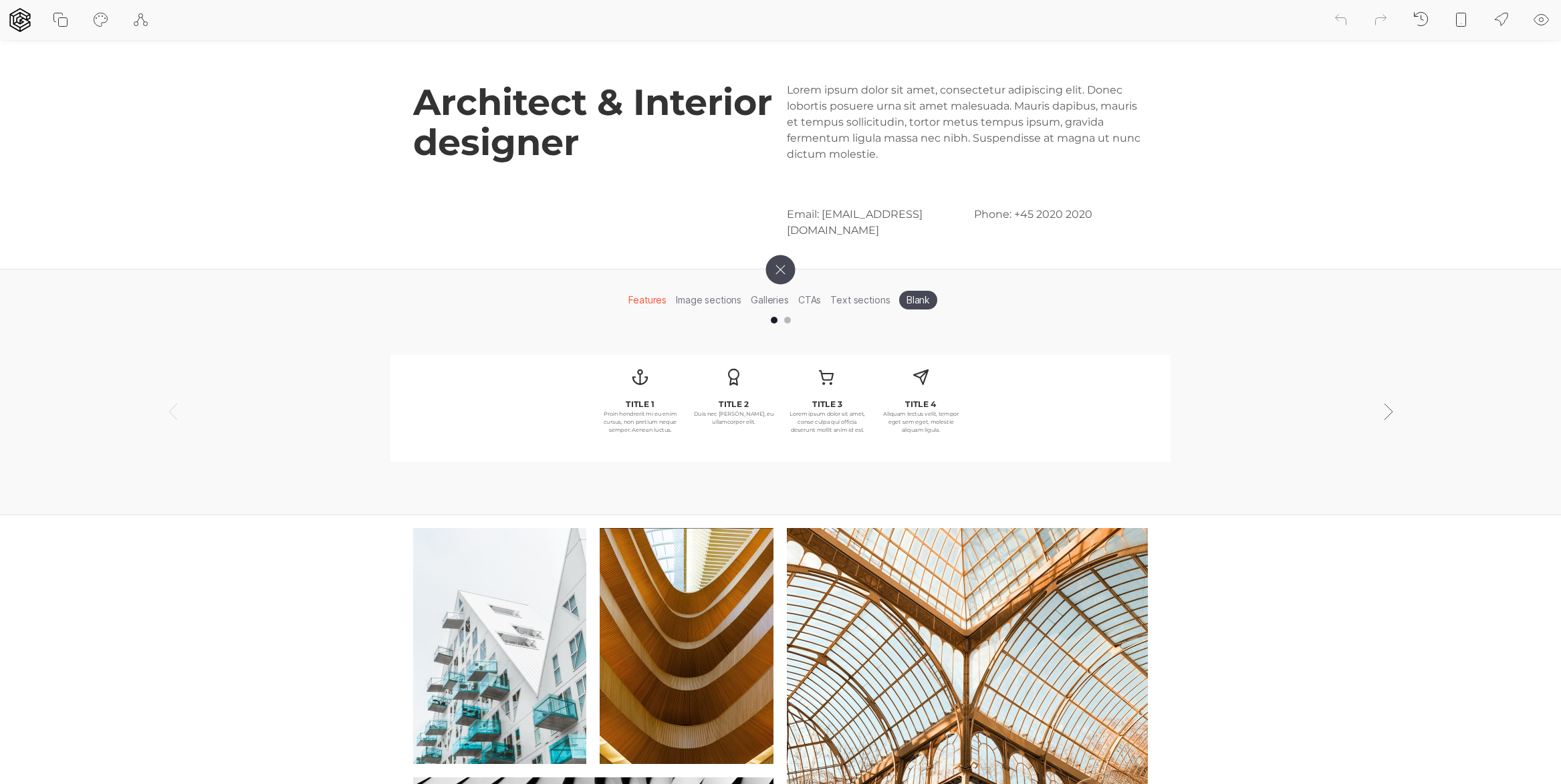
drag, startPoint x: 753, startPoint y: 299, endPoint x: 766, endPoint y: 297, distance: 13.2
click at [753, 299] on li "Galleries" at bounding box center [770, 300] width 48 height 21
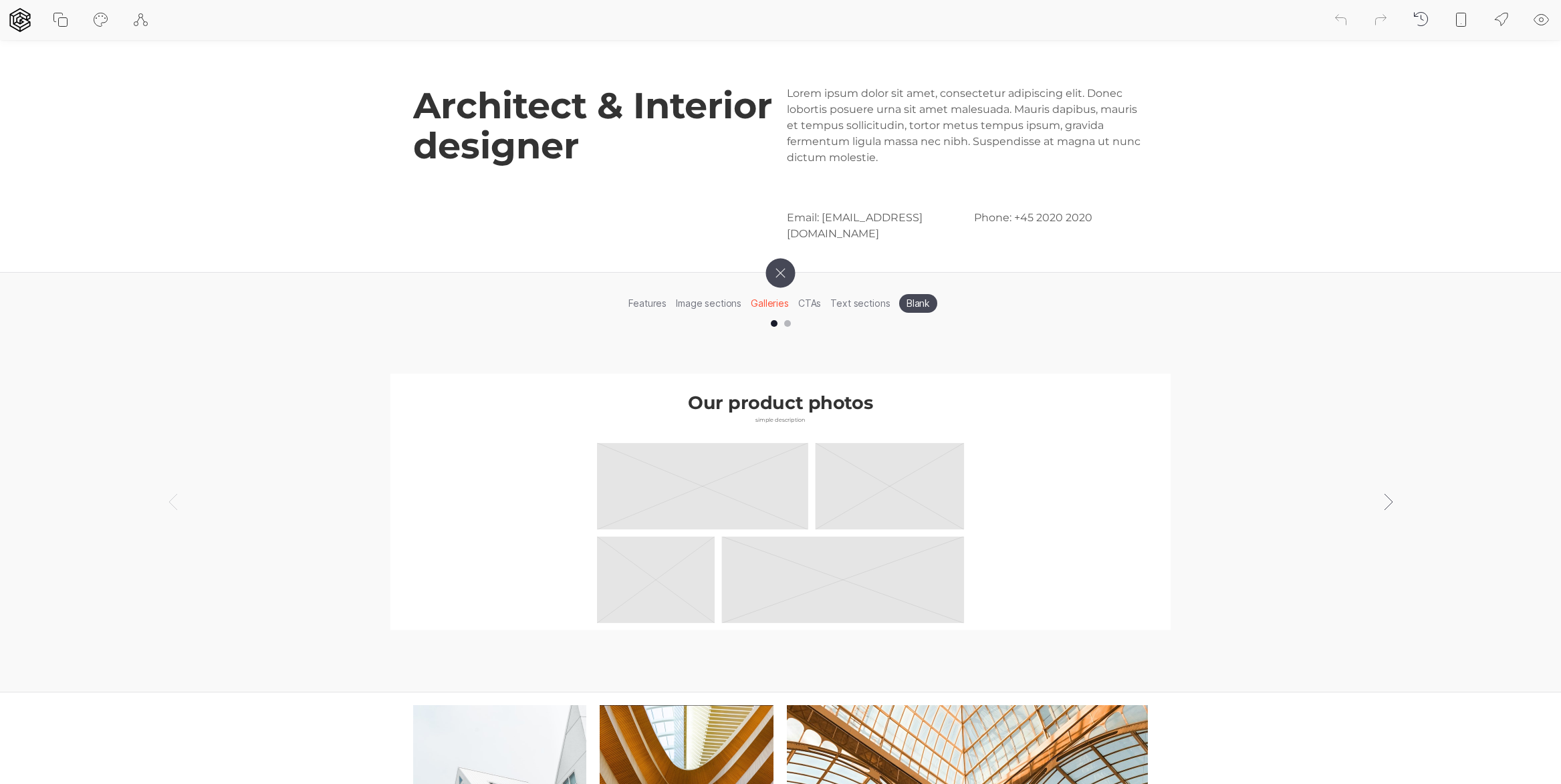
scroll to position [107, 1]
click at [787, 323] on div at bounding box center [788, 322] width 7 height 7
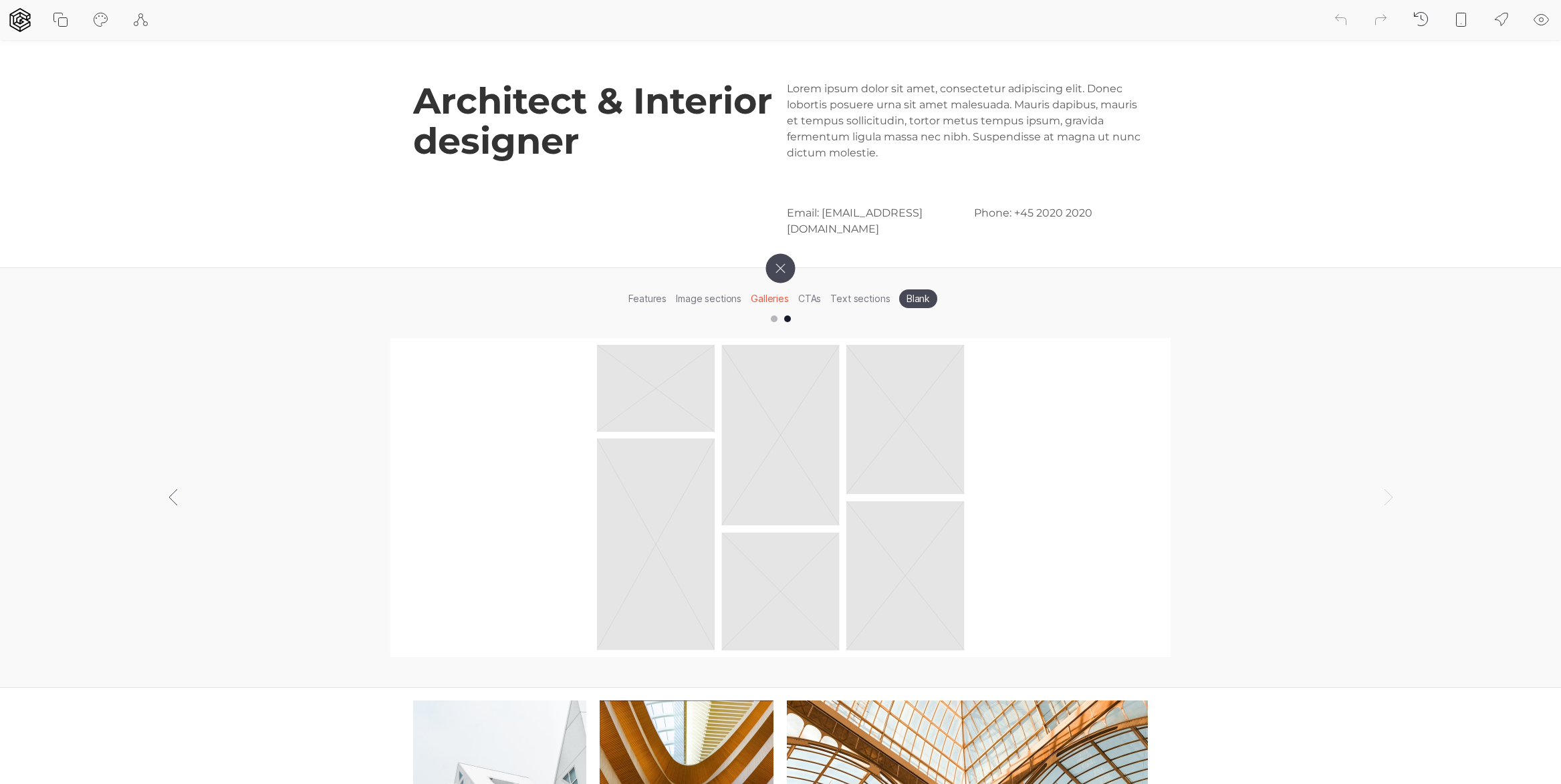
scroll to position [111, 0]
click at [793, 388] on rect at bounding box center [780, 435] width 118 height 180
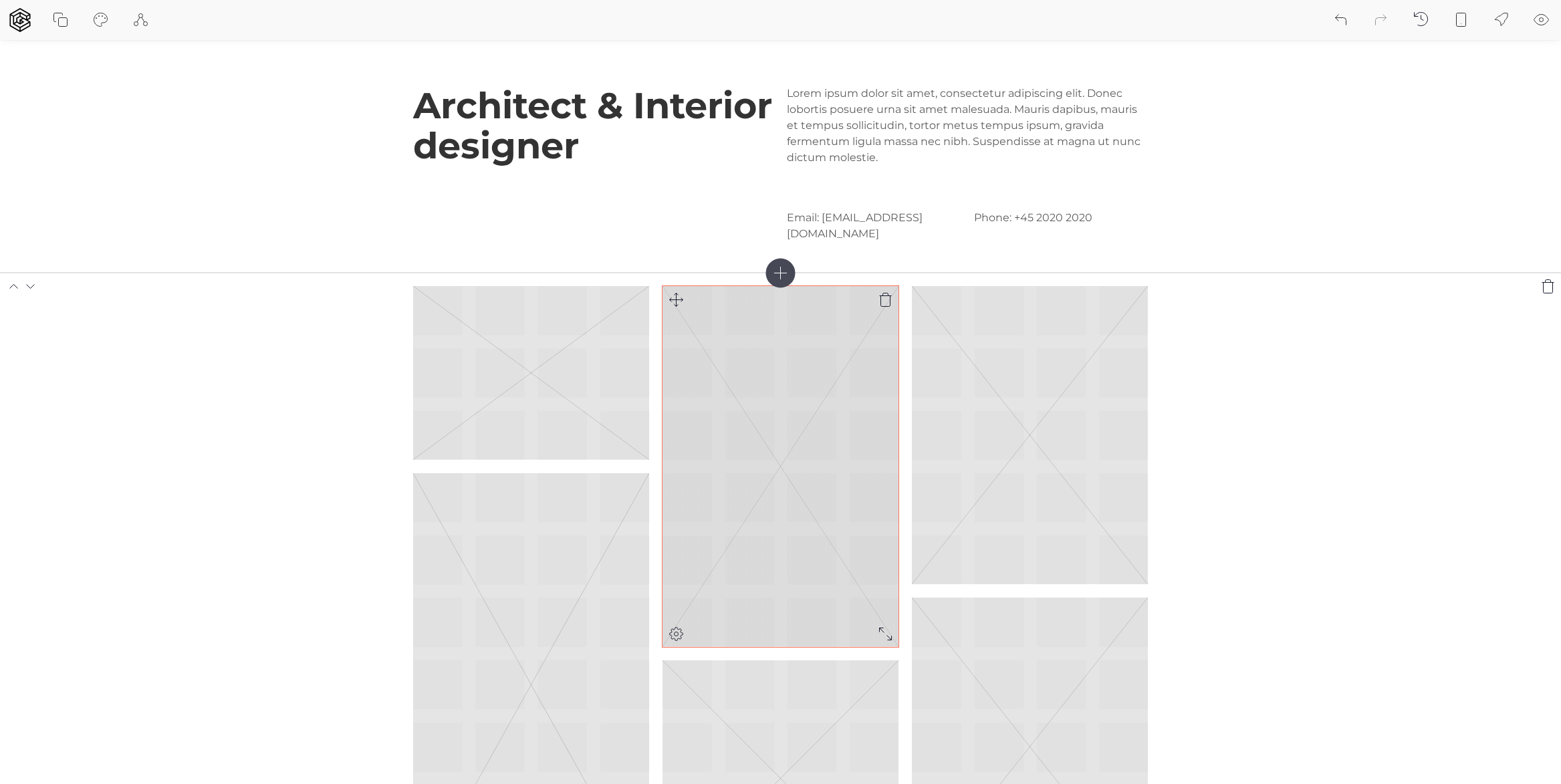
scroll to position [107, 0]
click at [829, 370] on rect at bounding box center [781, 465] width 236 height 361
click at [682, 630] on icon at bounding box center [675, 632] width 16 height 16
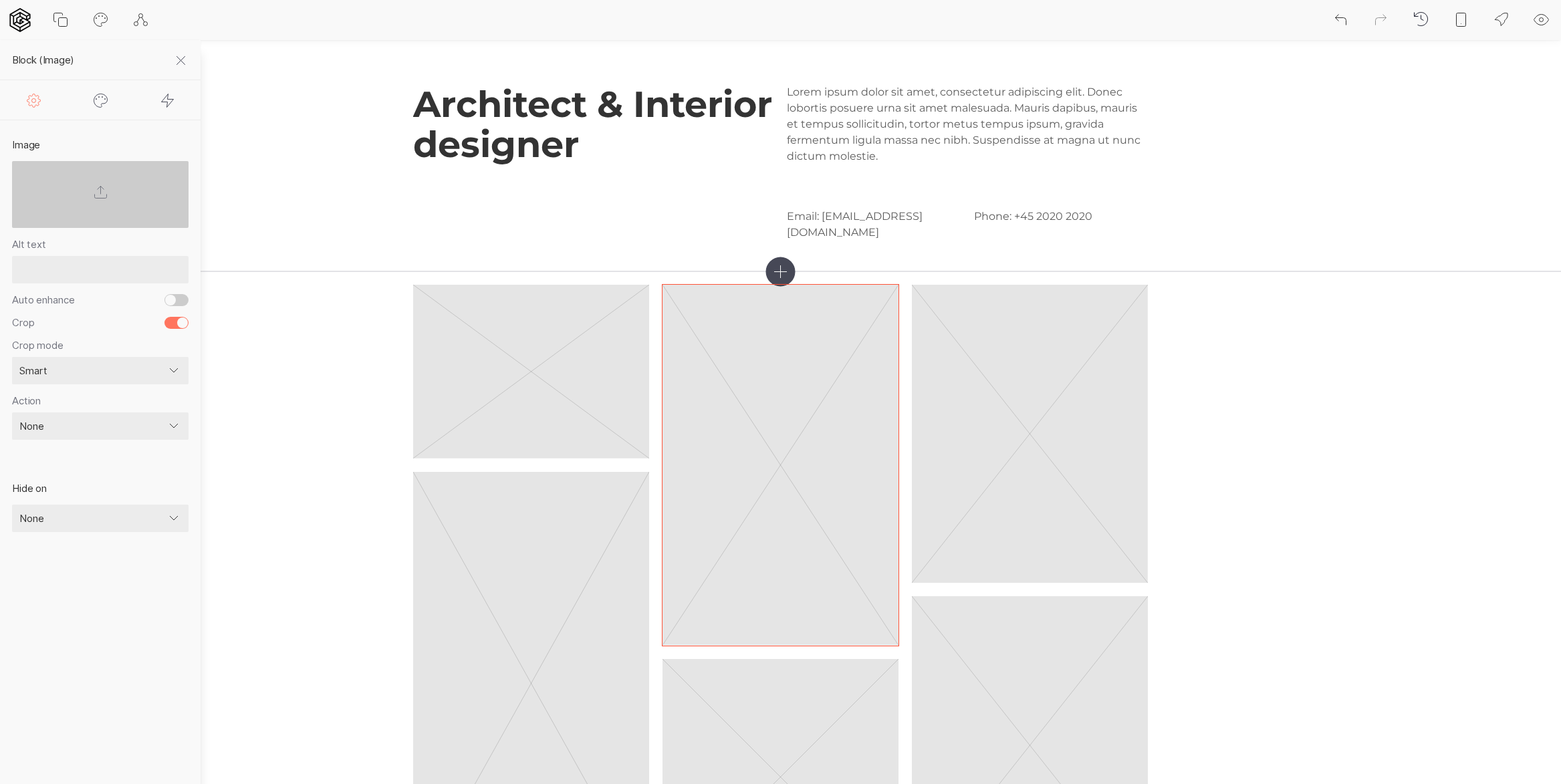
click at [778, 270] on icon at bounding box center [780, 271] width 29 height 29
